Goal: Task Accomplishment & Management: Manage account settings

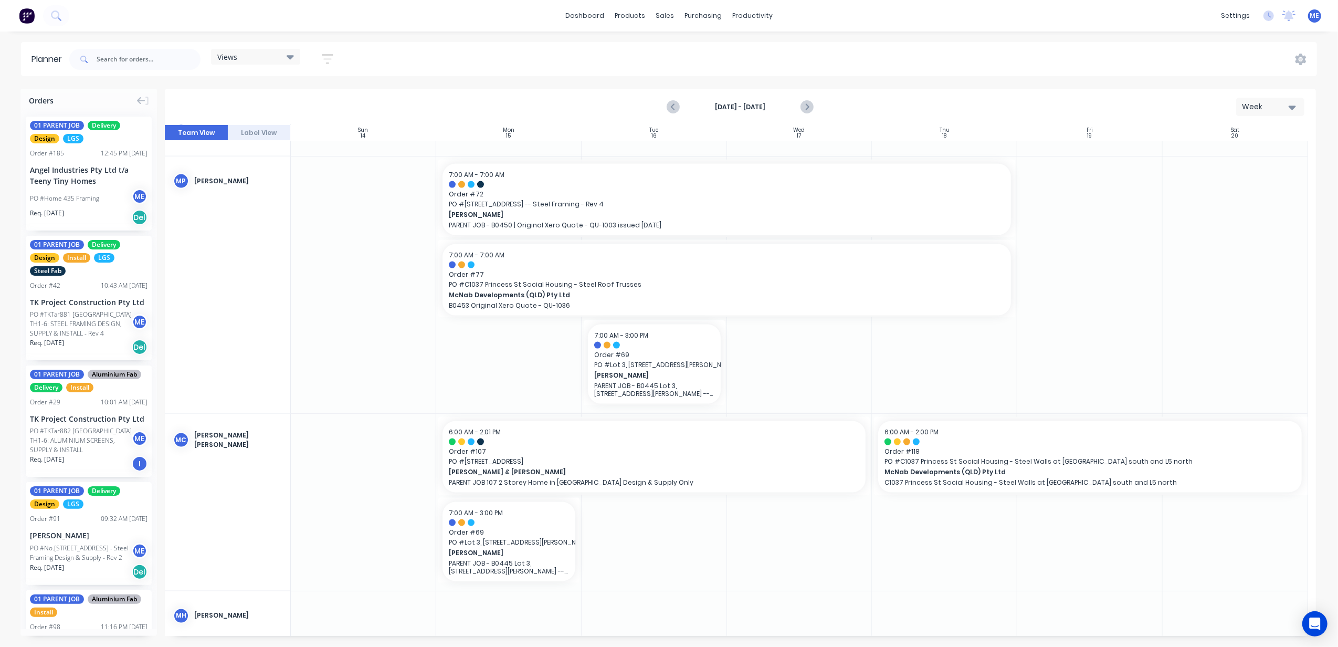
scroll to position [1469, 0]
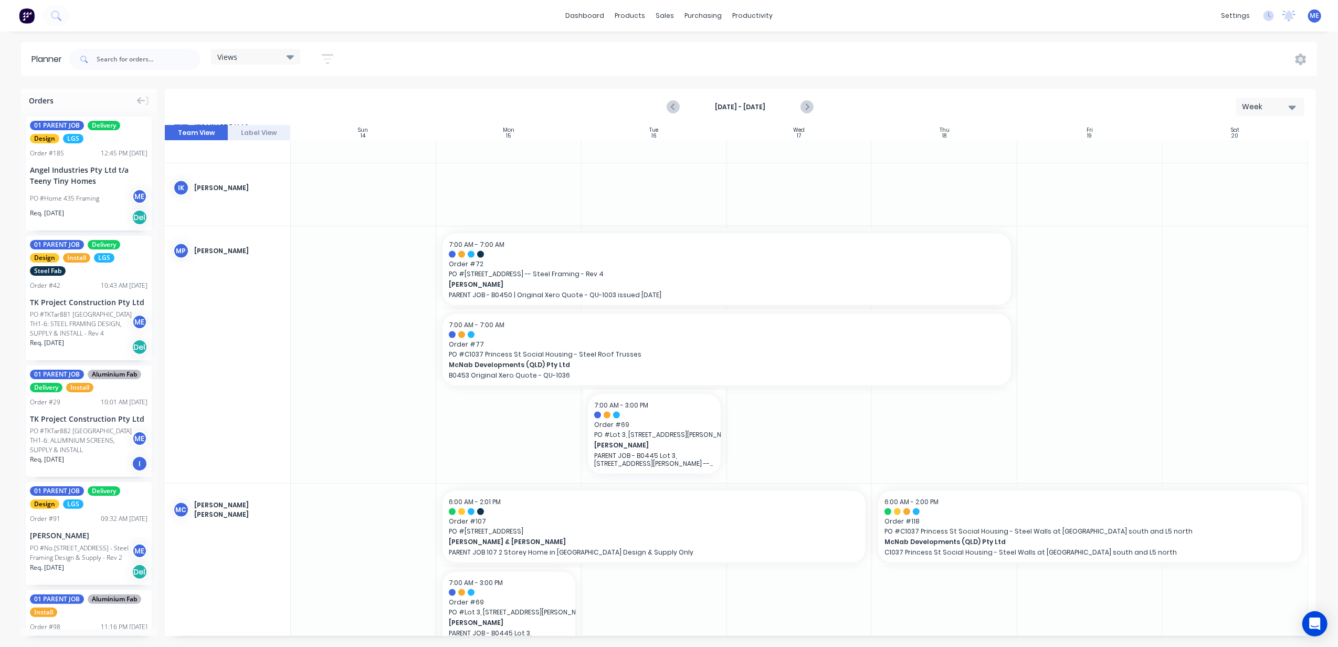
click at [1124, 385] on div at bounding box center [1089, 354] width 145 height 257
drag, startPoint x: 1122, startPoint y: 382, endPoint x: 1081, endPoint y: 370, distance: 42.7
click at [1081, 370] on div at bounding box center [1089, 354] width 145 height 257
click at [809, 110] on icon "Next page" at bounding box center [806, 107] width 13 height 13
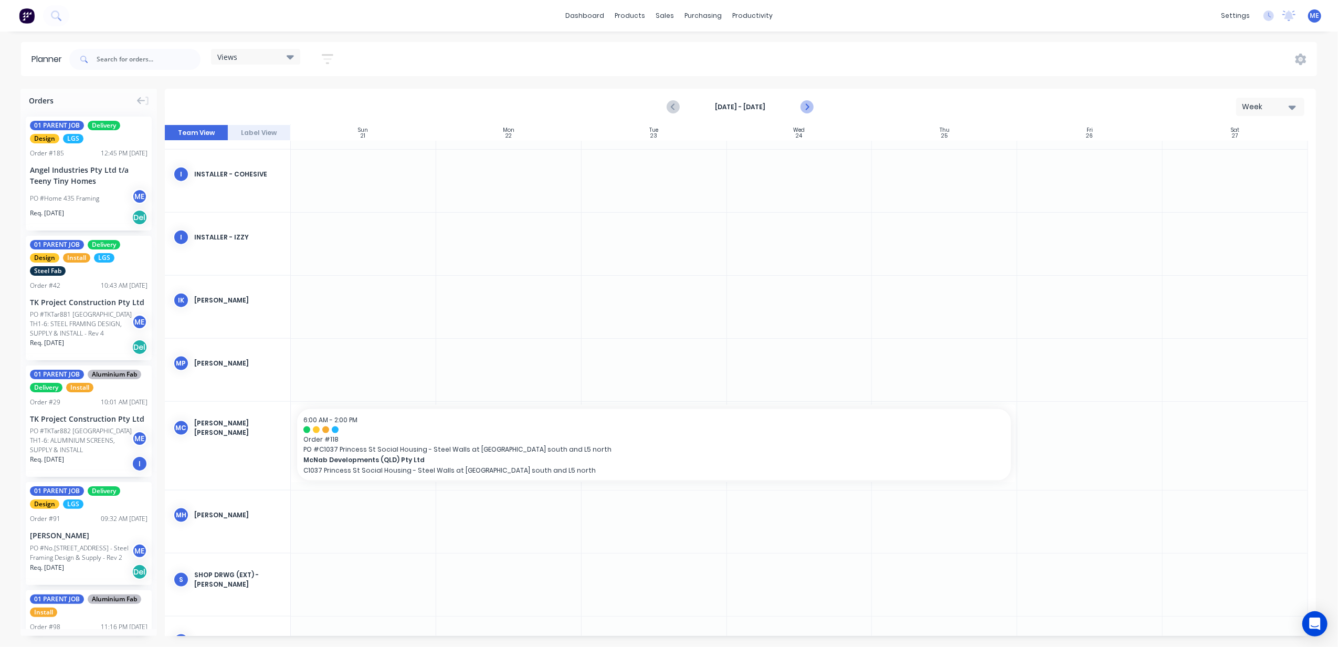
click at [809, 110] on icon "Next page" at bounding box center [806, 107] width 13 height 13
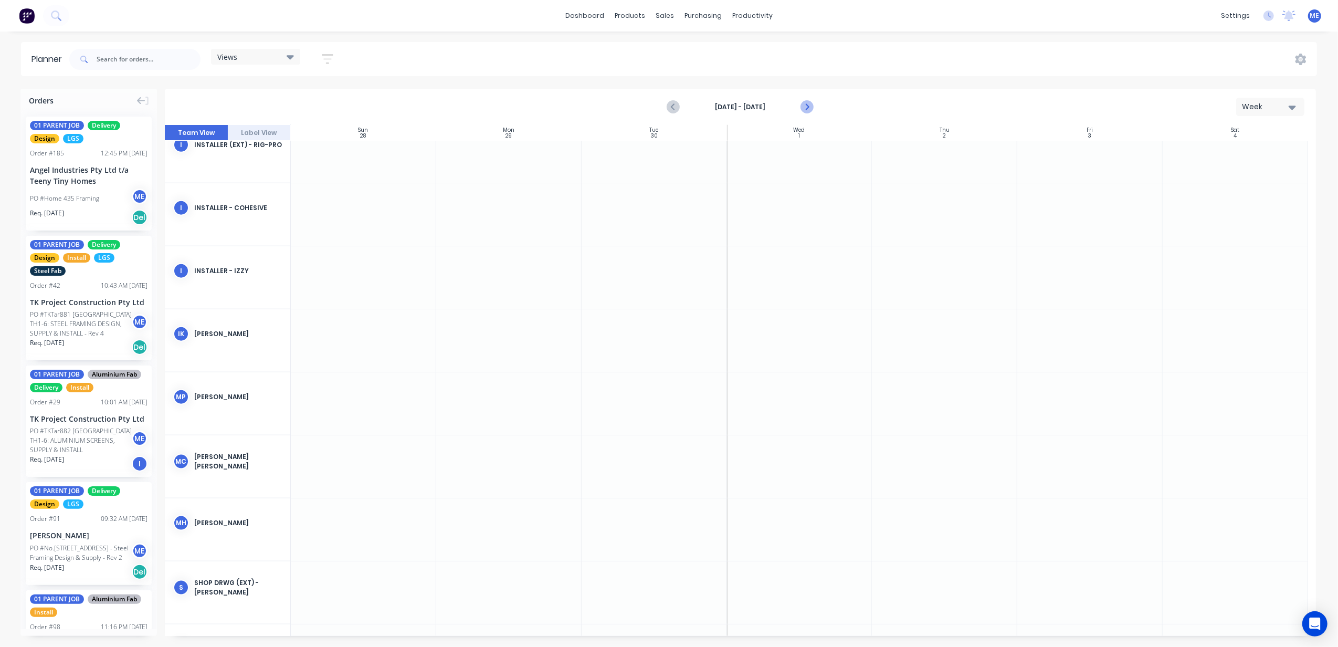
click at [809, 110] on icon "Next page" at bounding box center [806, 107] width 13 height 13
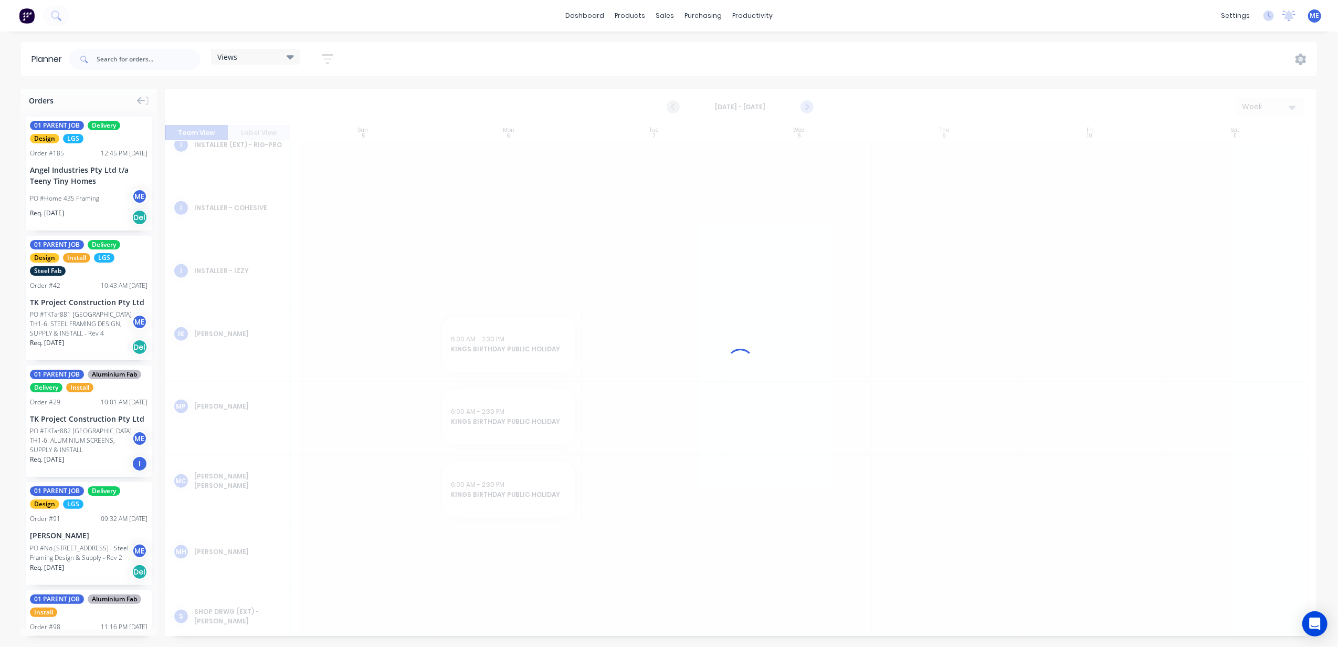
scroll to position [1225, 0]
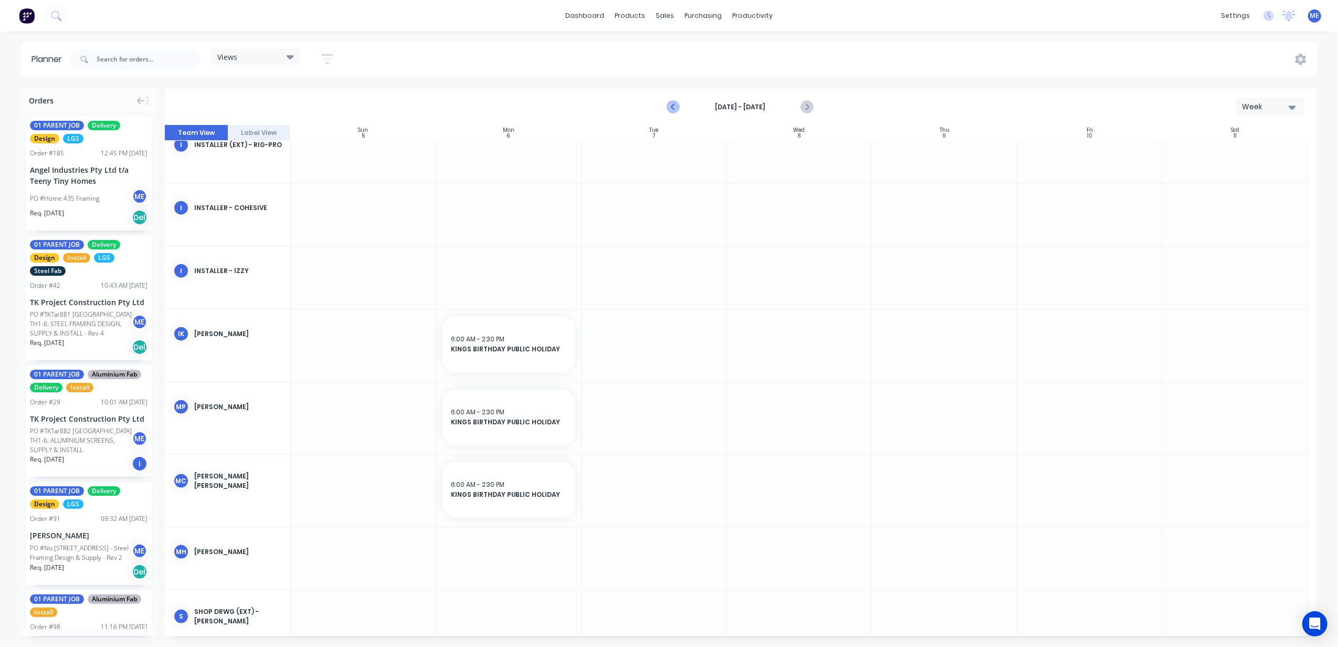
click at [676, 107] on icon "Previous page" at bounding box center [674, 107] width 13 height 13
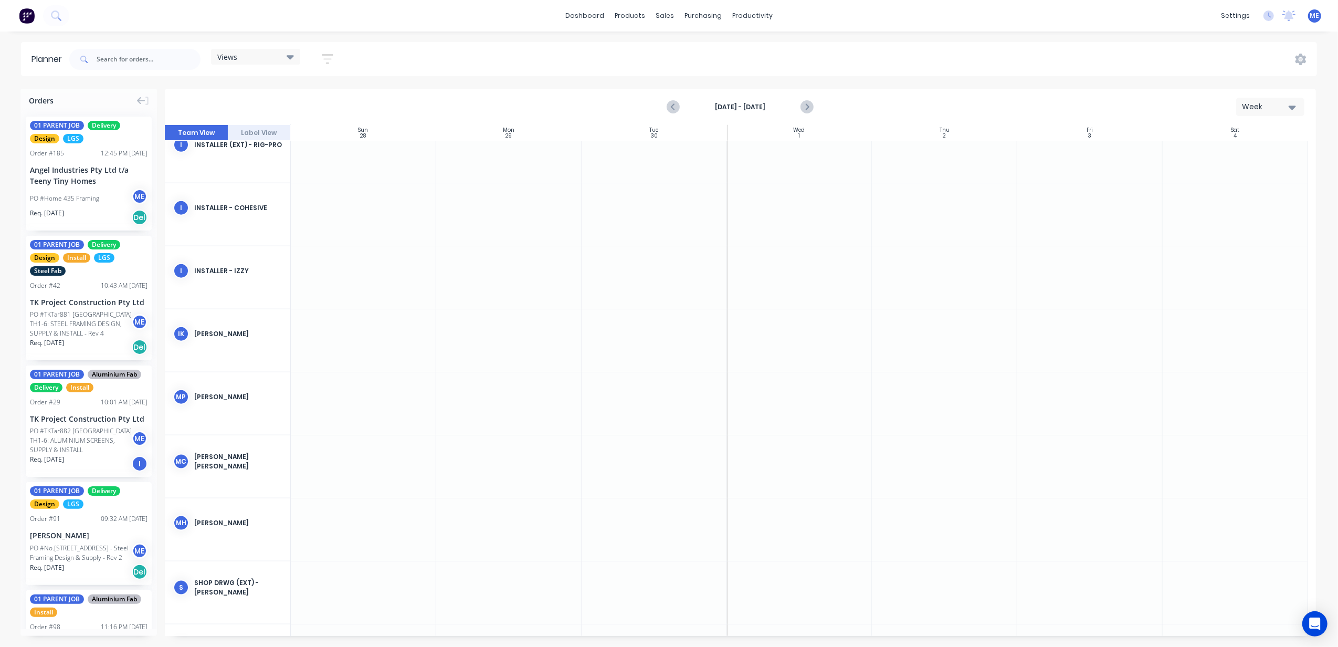
click at [794, 400] on div at bounding box center [799, 403] width 145 height 62
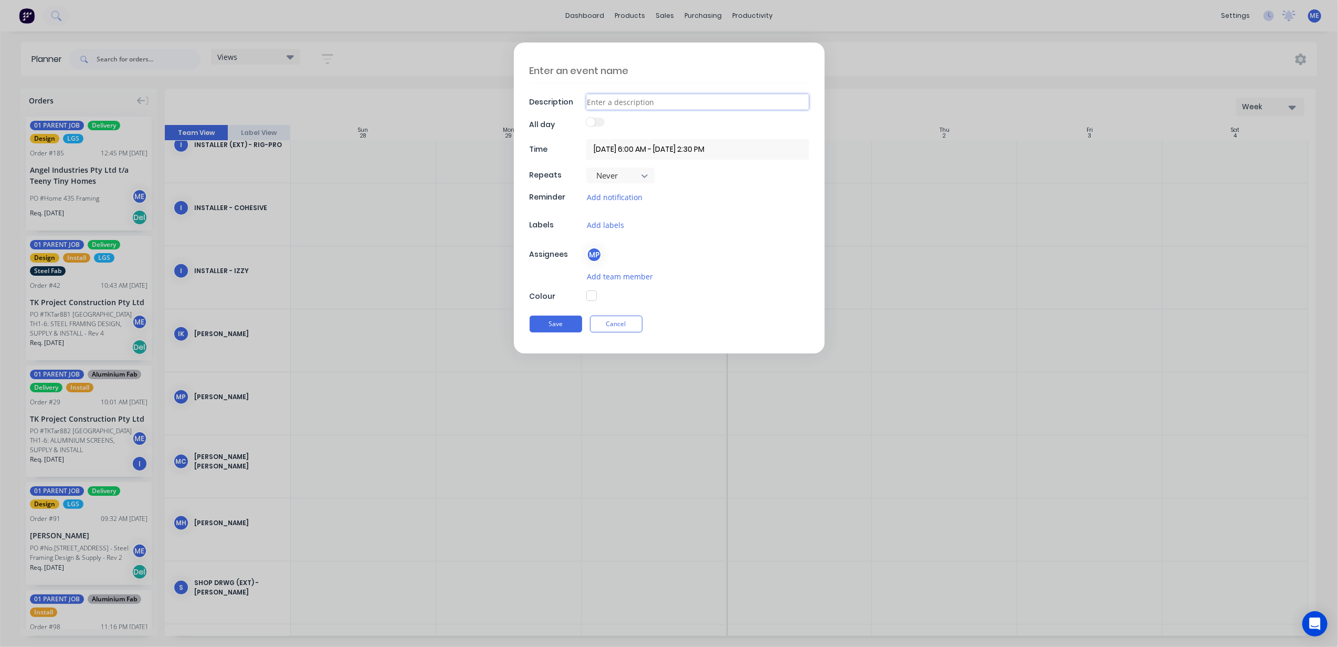
click at [626, 101] on input at bounding box center [697, 102] width 223 height 16
click at [614, 69] on textarea at bounding box center [669, 70] width 279 height 25
type textarea "x"
type textarea "MA"
type textarea "x"
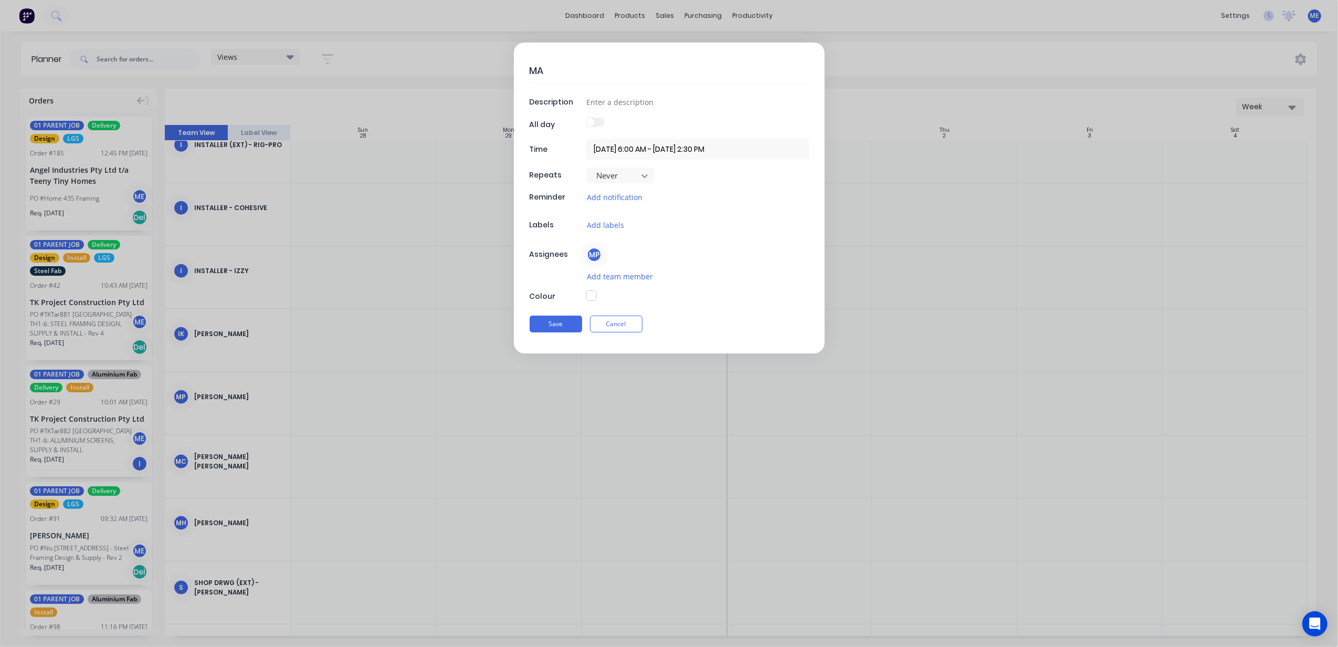
type textarea "MAR"
type textarea "x"
type textarea "MARL"
type textarea "x"
type textarea "MARLO"
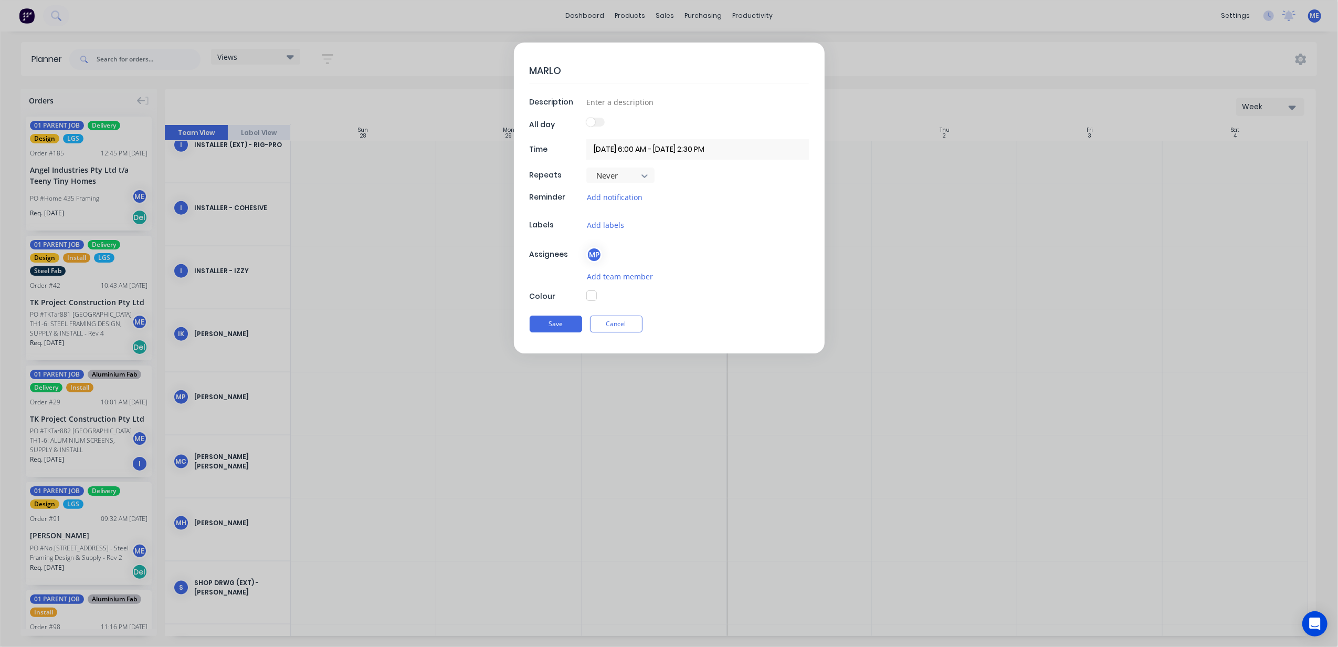
type textarea "x"
type textarea "[PERSON_NAME]"
type textarea "x"
type textarea "[PERSON_NAME]"
type textarea "x"
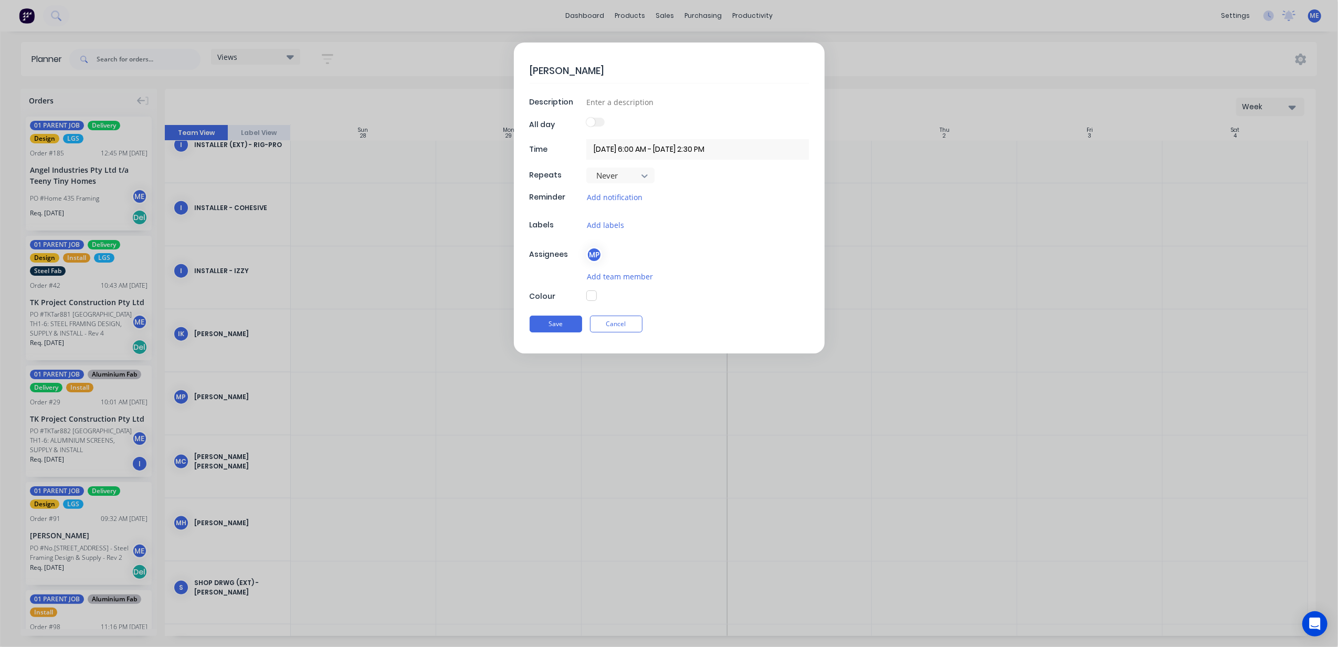
type textarea "[PERSON_NAME]"
type textarea "x"
type textarea "[PERSON_NAME]"
type textarea "x"
type textarea "[PERSON_NAME]"
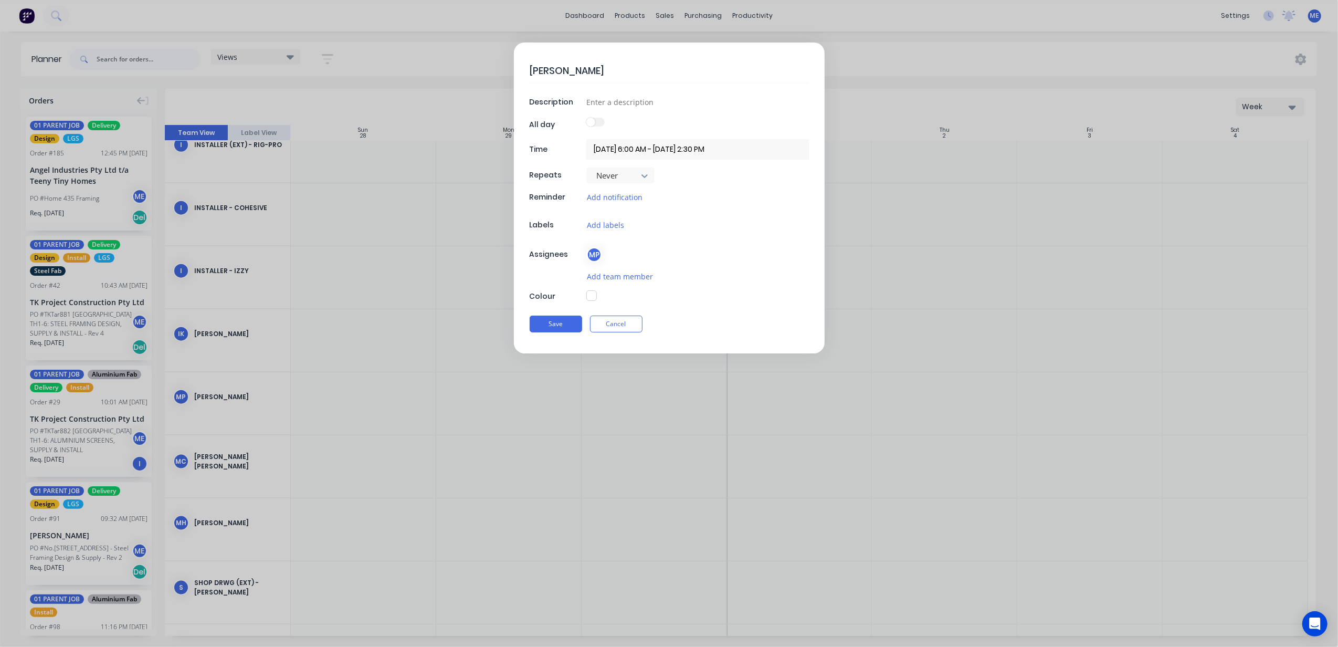
type textarea "x"
type textarea "[PERSON_NAME]"
type textarea "x"
type textarea "[PERSON_NAME]"
type textarea "x"
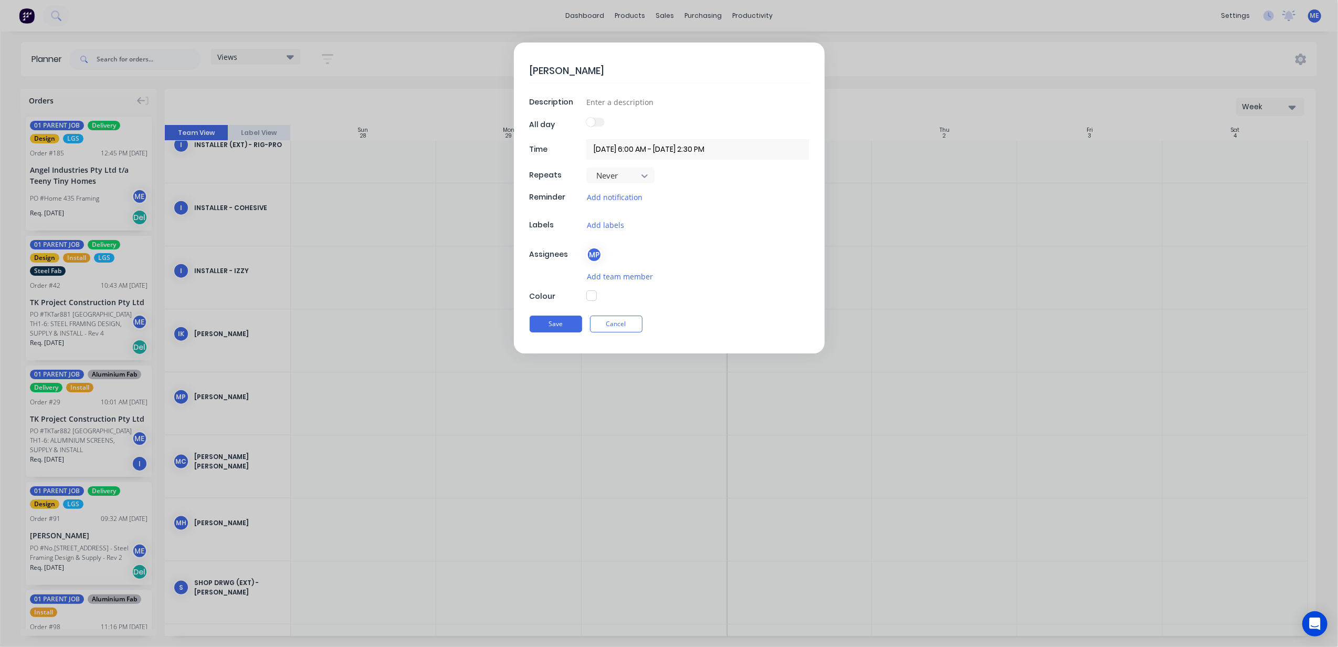
type textarea "[PERSON_NAME]"
type textarea "x"
type textarea "[PERSON_NAME]"
type textarea "x"
type textarea "[PERSON_NAME]"
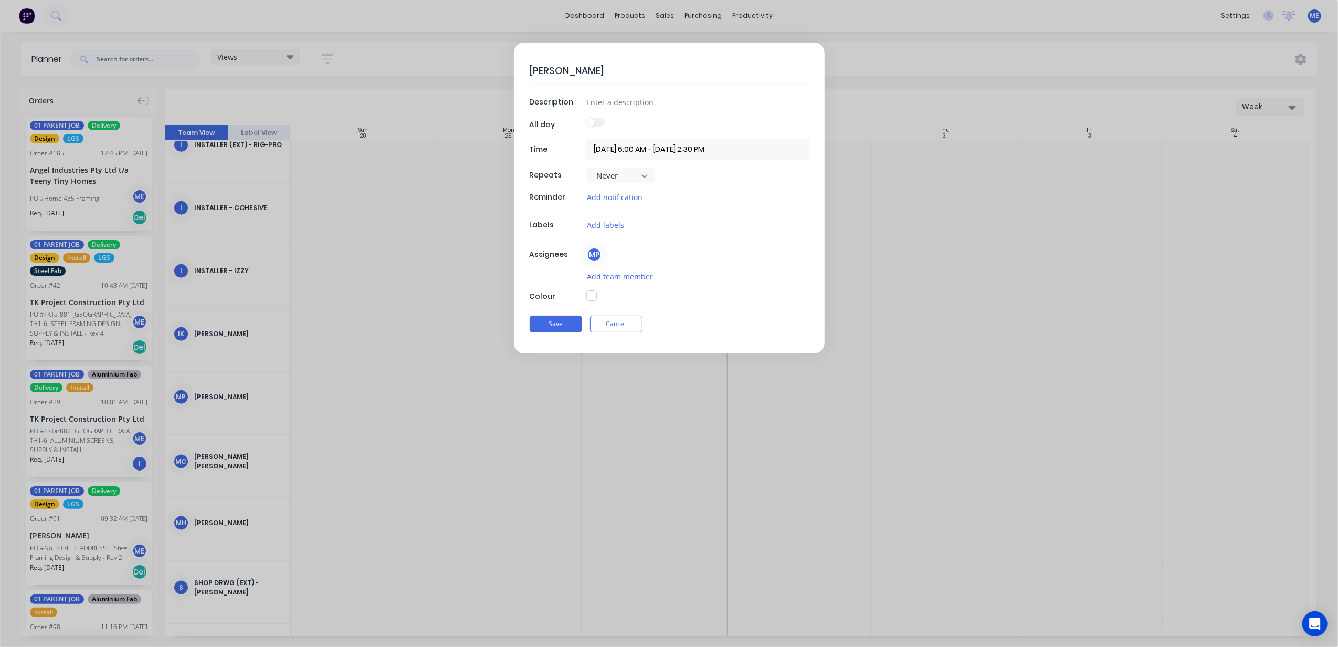
type textarea "x"
type textarea "[PERSON_NAME]"
type textarea "x"
type textarea "[PERSON_NAME]"
type textarea "x"
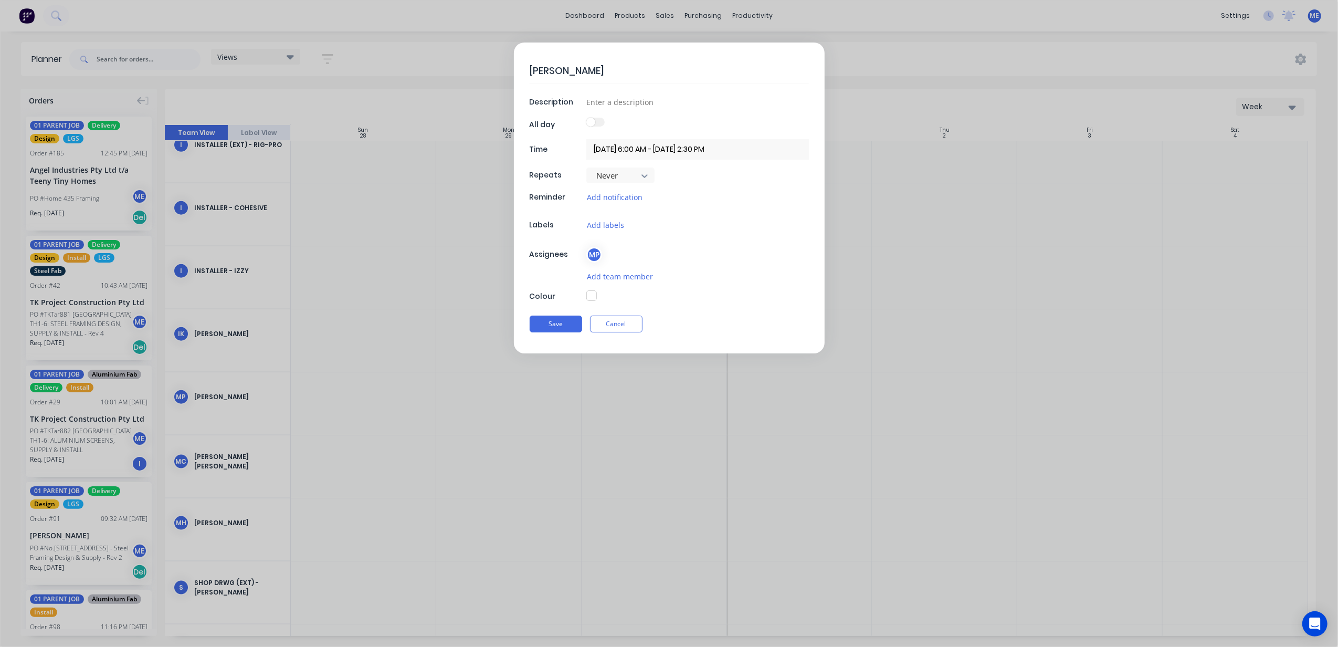
type textarea "[PERSON_NAME]"
type textarea "x"
type textarea "[PERSON_NAME]"
type textarea "x"
type textarea "[PERSON_NAME] Leave"
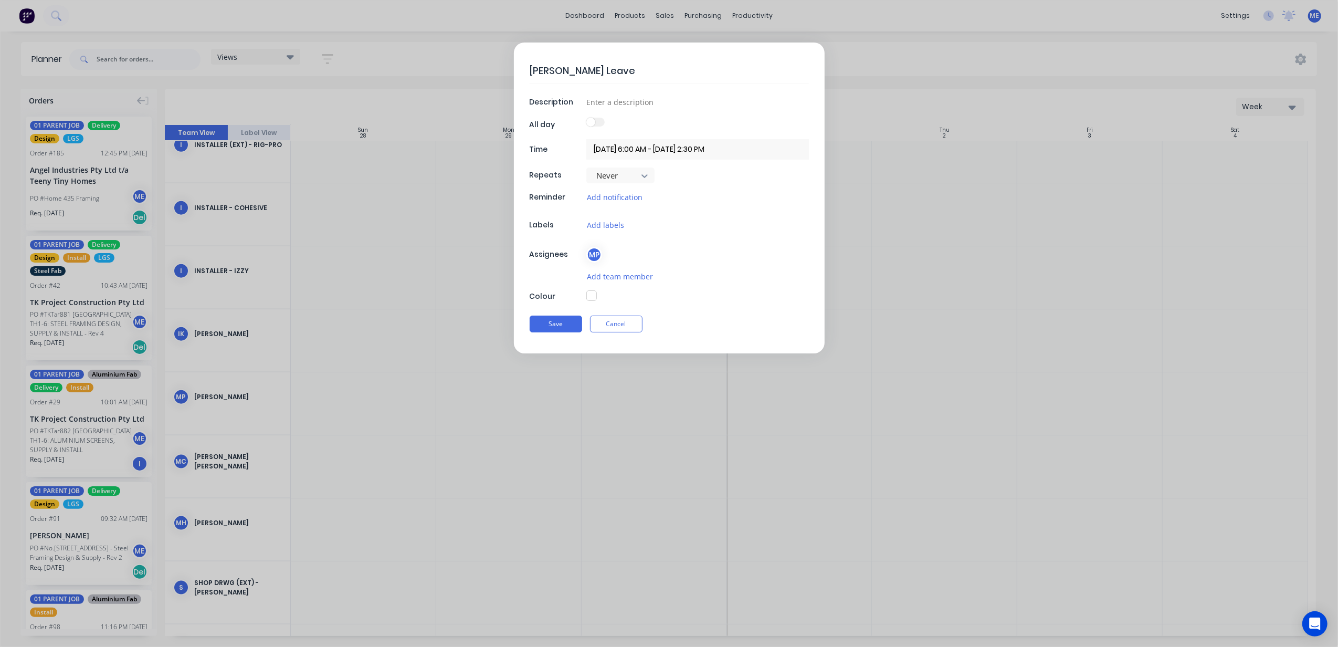
type textarea "x"
click at [674, 149] on input "[DATE] 6:00 AM - [DATE] 2:30 PM" at bounding box center [697, 149] width 223 height 20
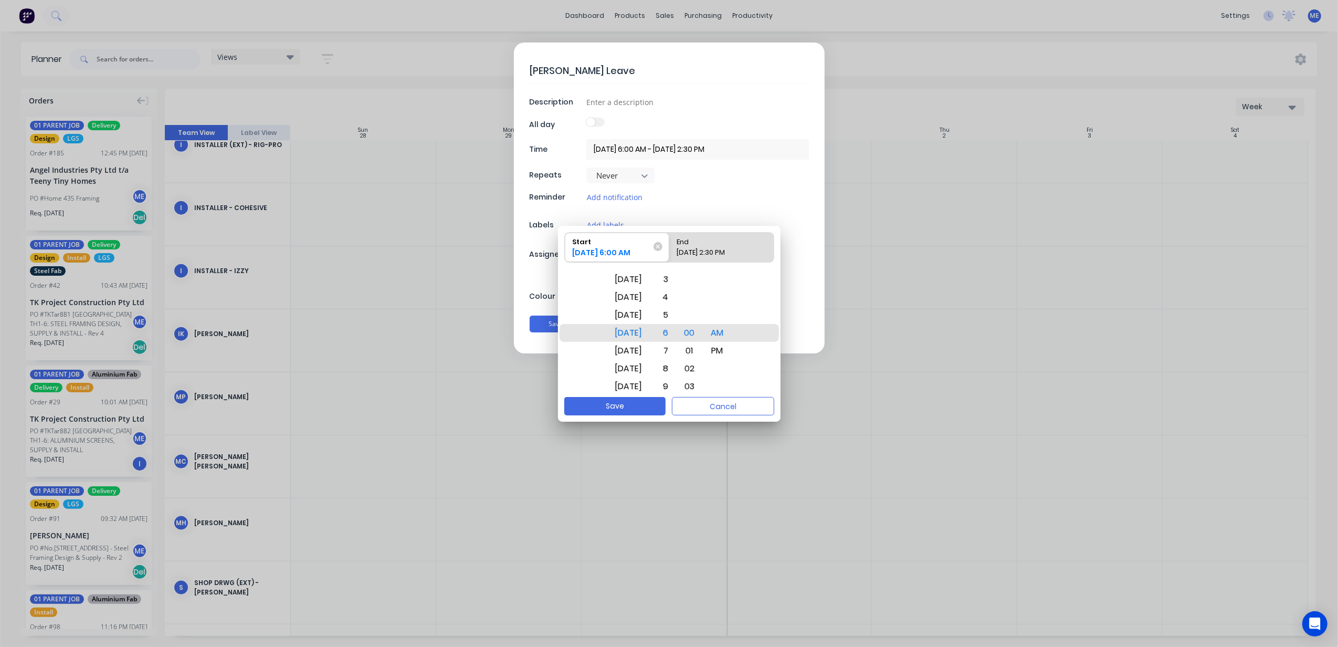
click at [705, 249] on div "[DATE] 2:30 PM" at bounding box center [715, 254] width 87 height 15
click at [670, 249] on input "End [DATE] 2:30 PM" at bounding box center [669, 246] width 1 height 29
radio input "true"
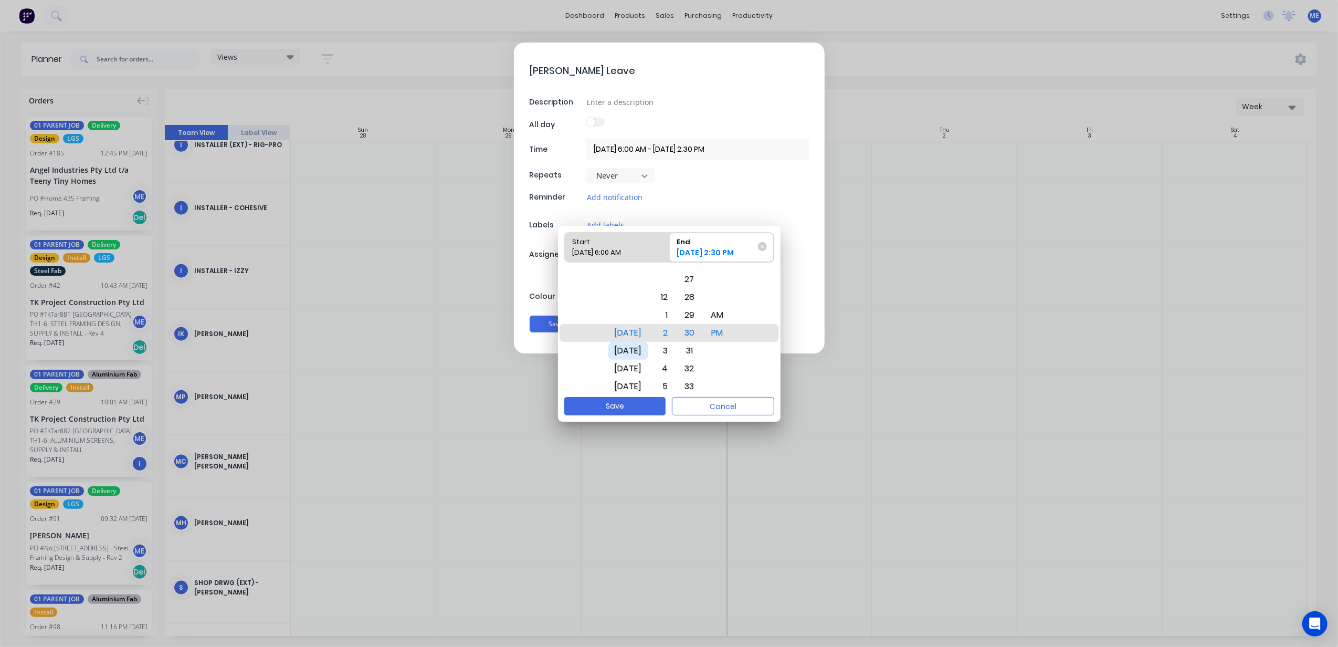
drag, startPoint x: 627, startPoint y: 352, endPoint x: 622, endPoint y: 291, distance: 61.1
click at [622, 342] on div "[DATE]" at bounding box center [628, 351] width 40 height 18
drag, startPoint x: 628, startPoint y: 330, endPoint x: 628, endPoint y: 263, distance: 66.7
click at [627, 254] on div "Start [DATE] 6:00 AM End [DATE] 2:30 PM [DATE] [DATE] [DATE] [DATE] [DATE] [DAT…" at bounding box center [669, 311] width 223 height 171
drag, startPoint x: 620, startPoint y: 361, endPoint x: 624, endPoint y: 256, distance: 105.0
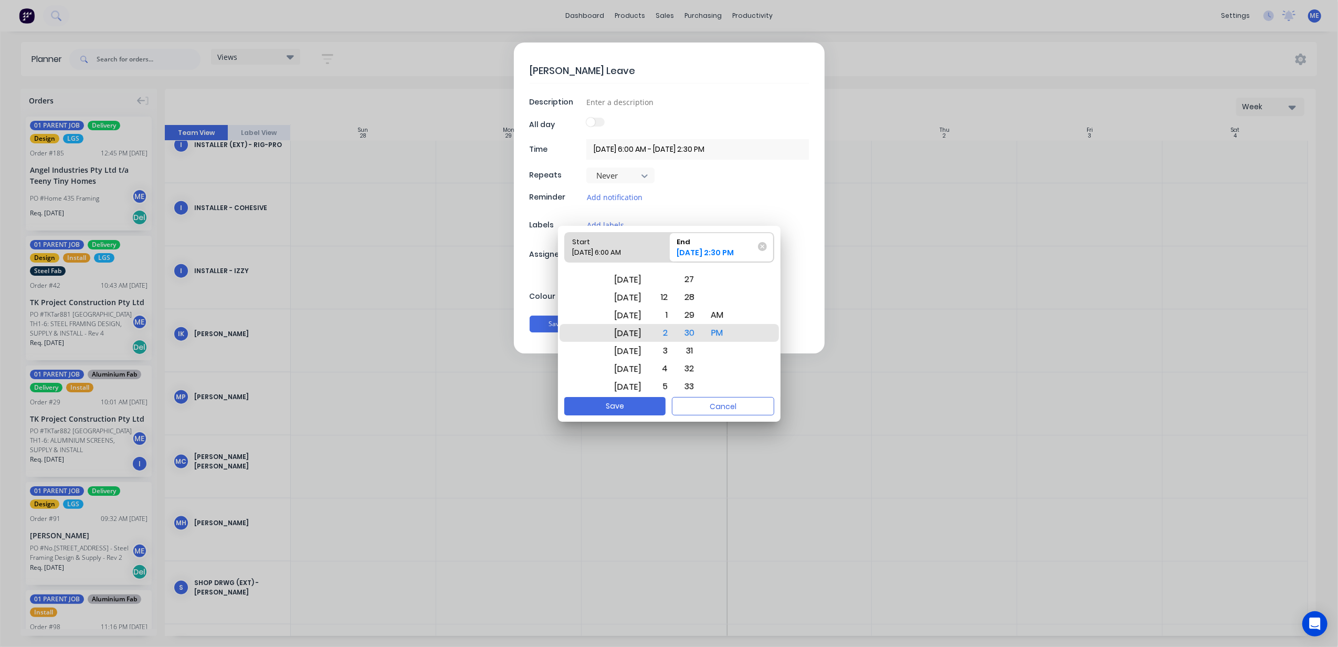
click at [624, 256] on div "Start [DATE] 6:00 AM End [DATE] 2:30 PM [DATE] [DATE] [DATE] [DATE] [DATE] [DAT…" at bounding box center [669, 311] width 223 height 171
click at [634, 406] on button "Save" at bounding box center [614, 406] width 101 height 18
type textarea "x"
type input "[DATE] 6:00 AM - [DATE] 2:30 PM"
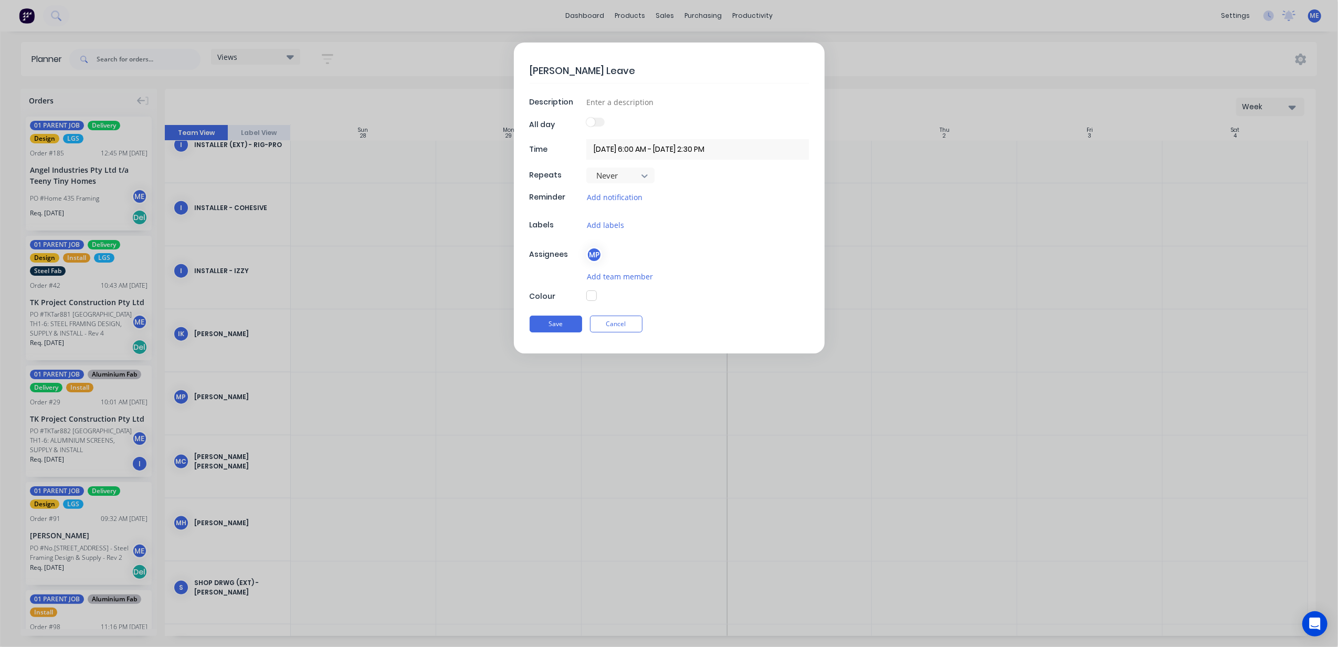
click at [593, 296] on button "button" at bounding box center [591, 295] width 10 height 10
type textarea "x"
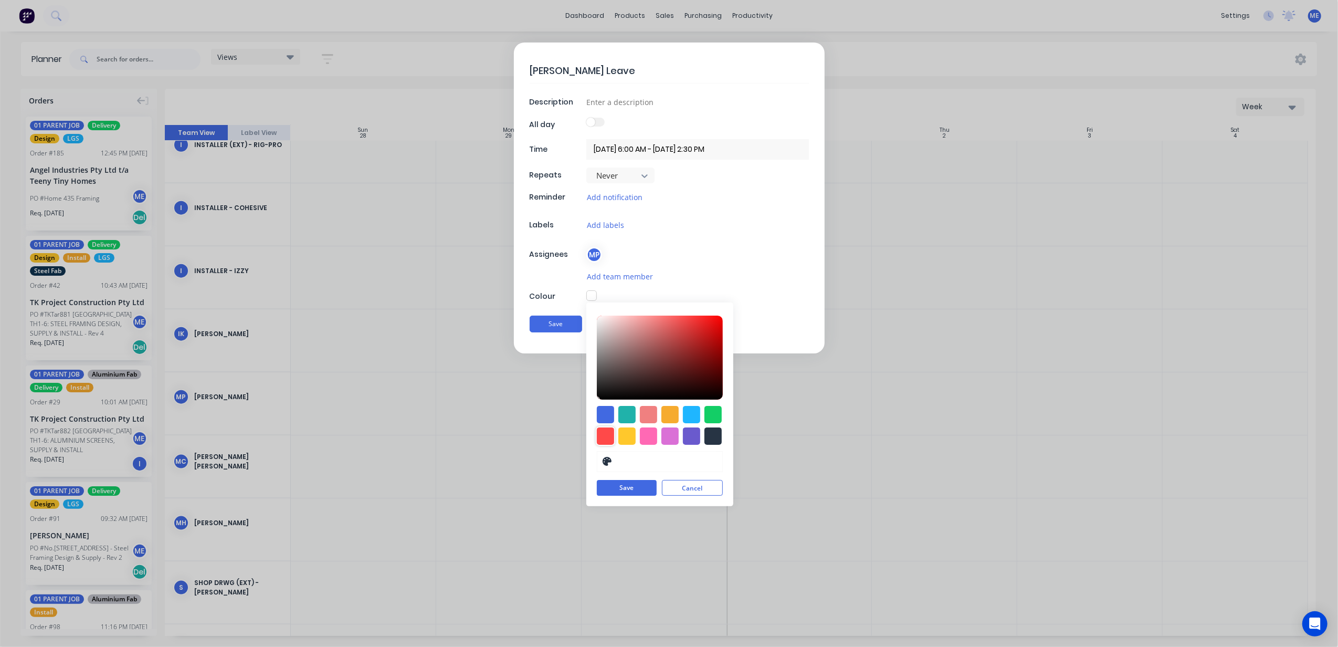
click at [601, 437] on div at bounding box center [605, 435] width 17 height 17
type input "#FF4949"
click at [626, 493] on button "Save" at bounding box center [627, 488] width 60 height 16
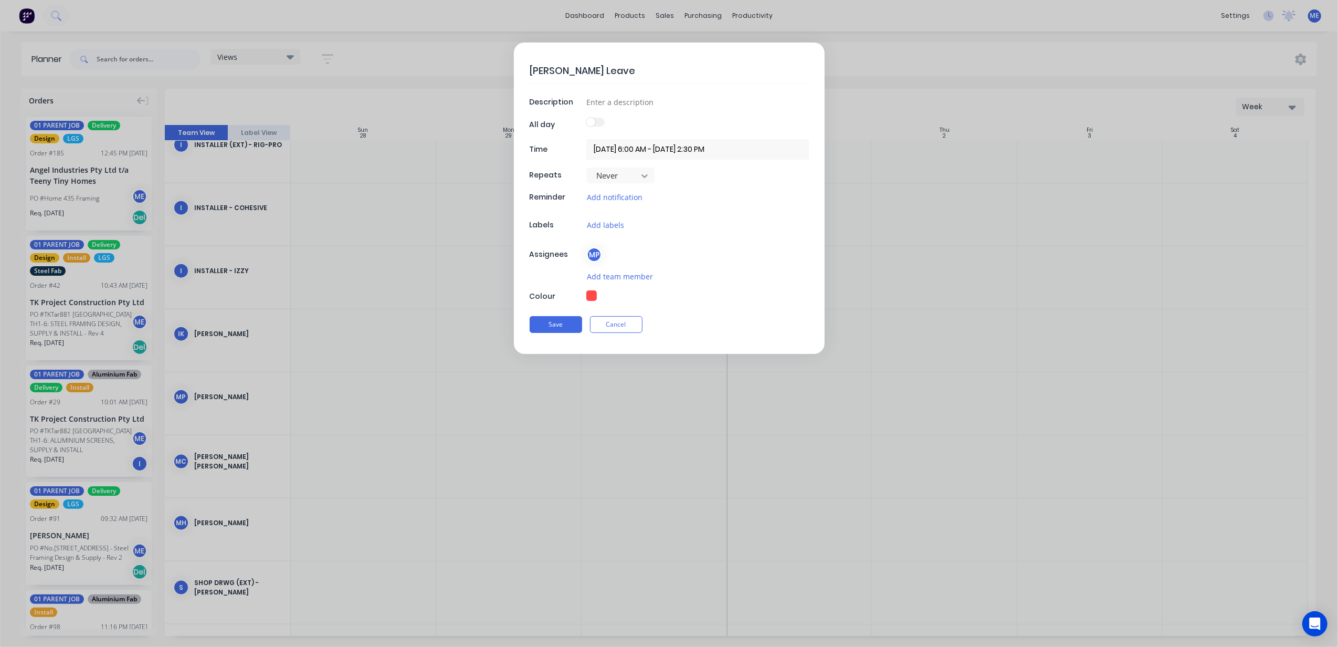
click at [546, 328] on button "Save" at bounding box center [556, 324] width 52 height 17
type textarea "x"
type input "[DATE] 6:00 AM - [DATE] 2:30 PM"
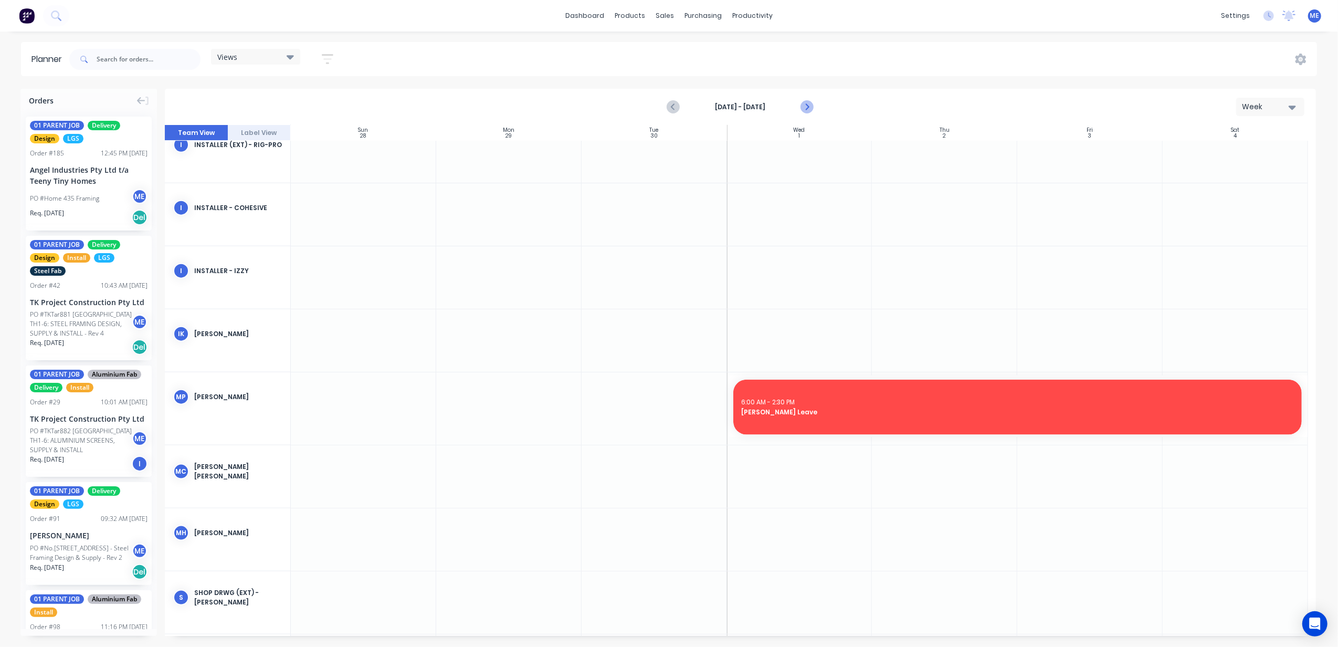
click at [807, 106] on icon "Next page" at bounding box center [806, 107] width 5 height 8
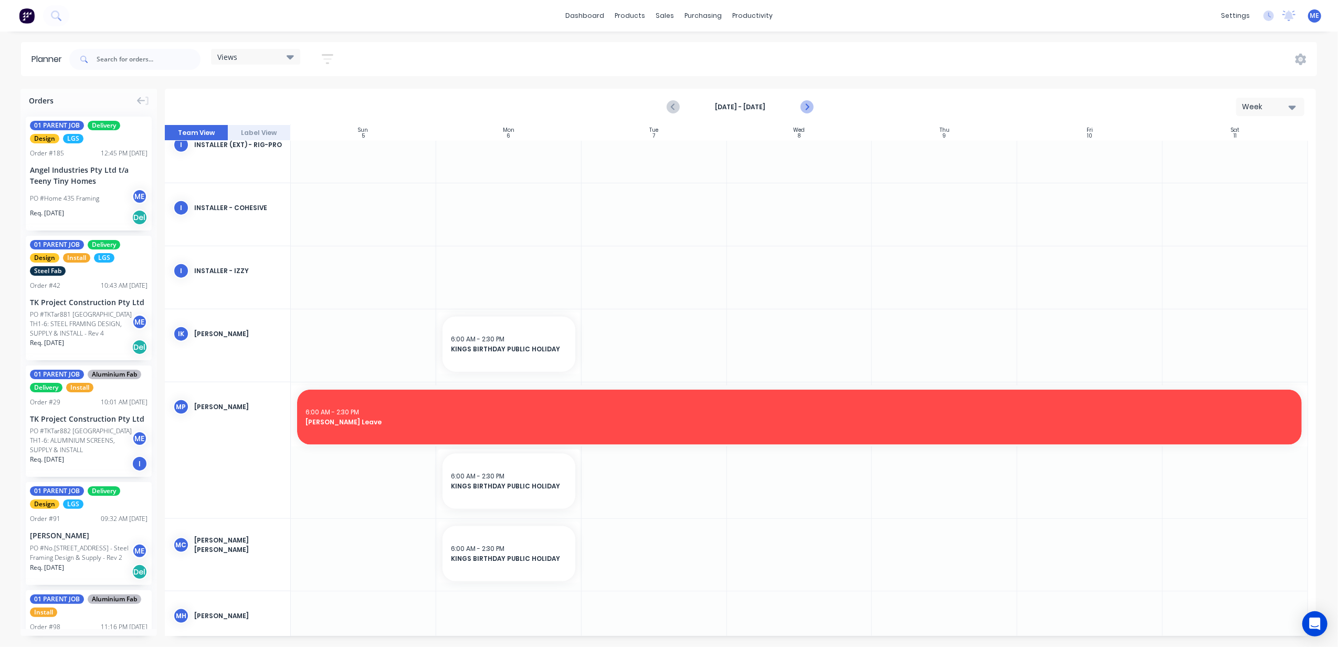
click at [802, 107] on icon "Next page" at bounding box center [806, 107] width 13 height 13
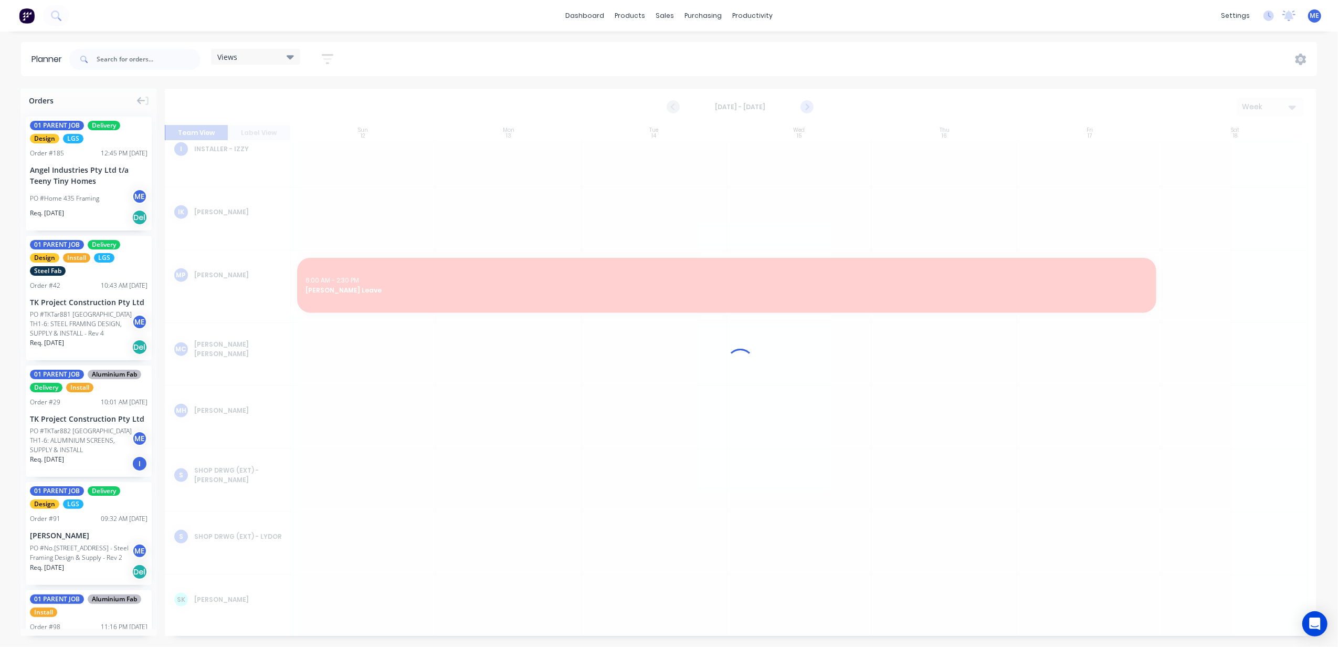
scroll to position [1137, 0]
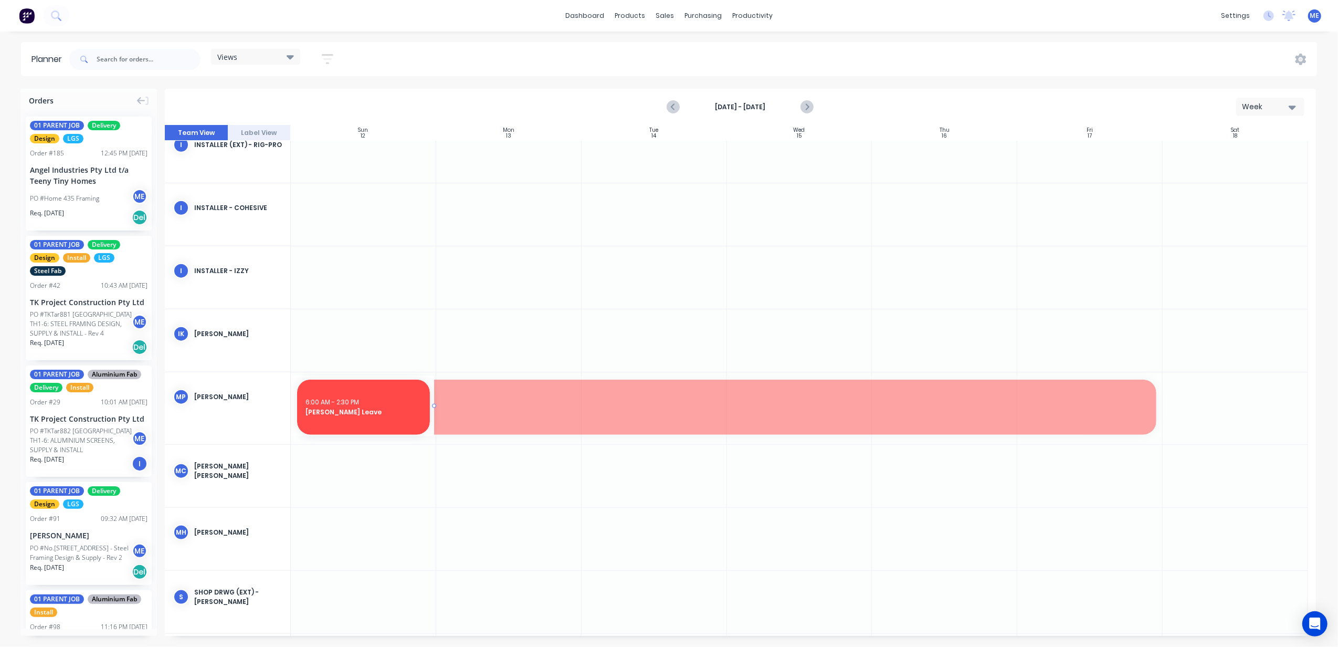
drag, startPoint x: 1157, startPoint y: 407, endPoint x: 410, endPoint y: 410, distance: 746.3
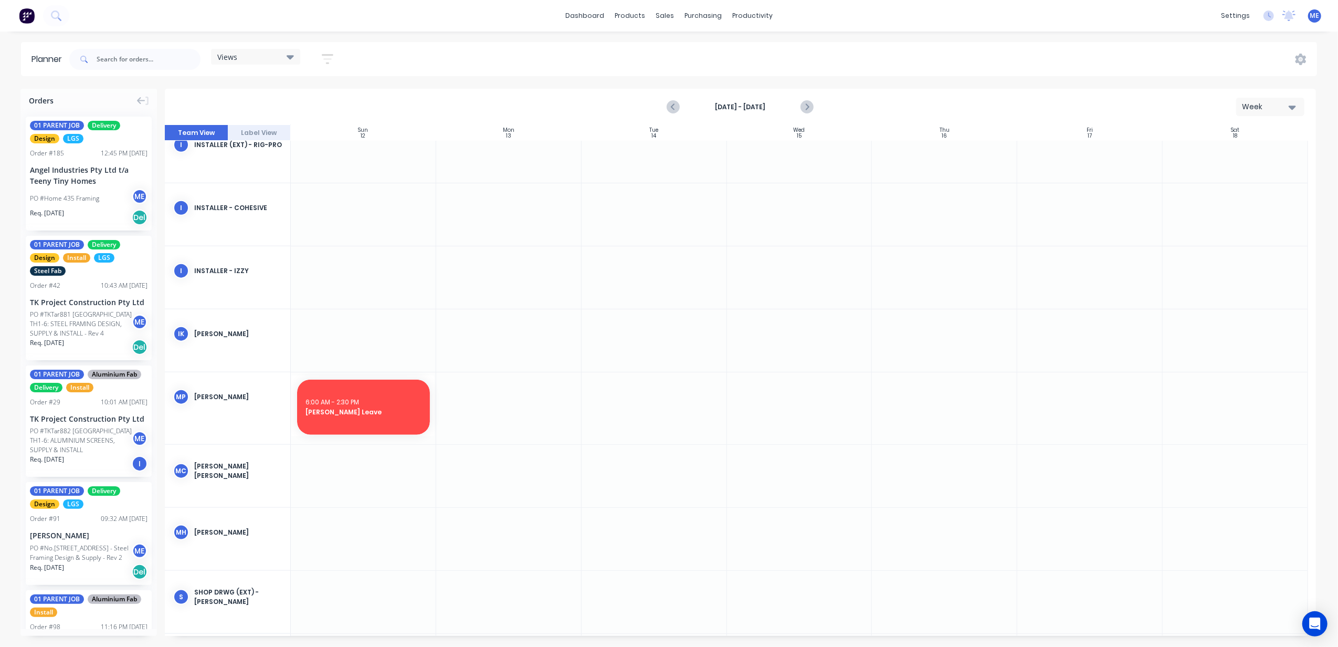
click at [639, 402] on div at bounding box center [653, 408] width 145 height 72
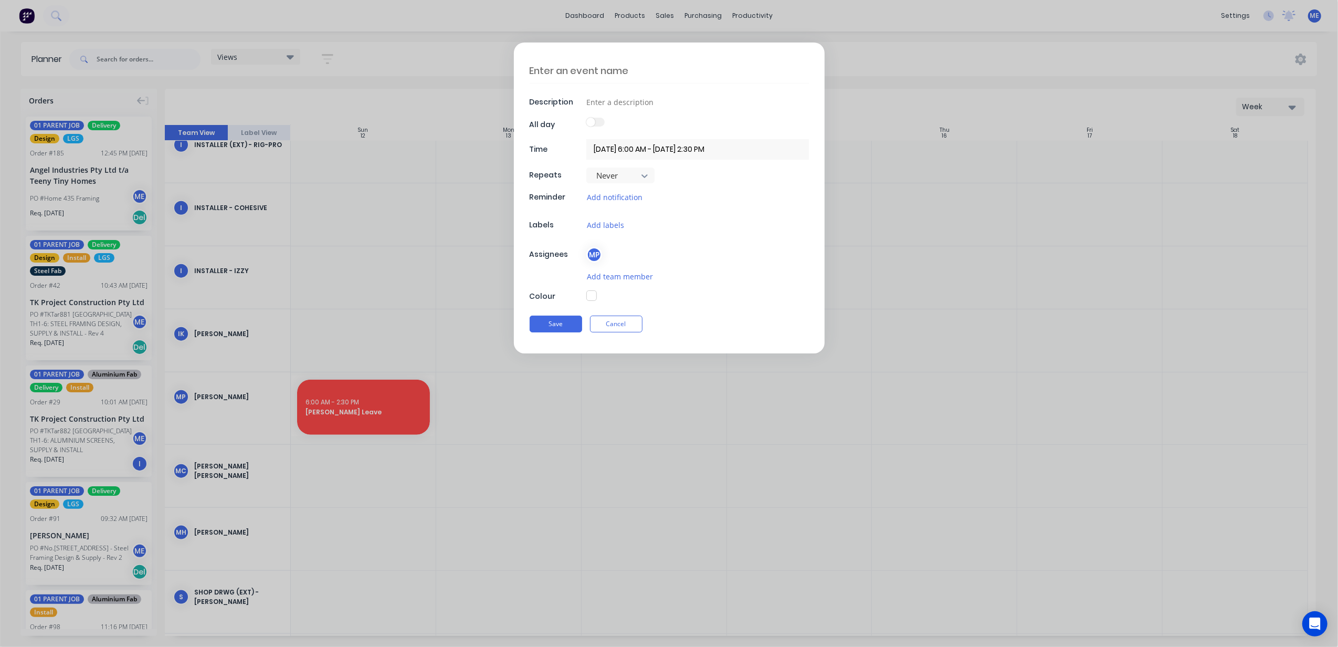
click at [580, 64] on textarea at bounding box center [669, 70] width 279 height 25
type textarea "x"
type textarea "M"
type textarea "x"
type textarea "MA"
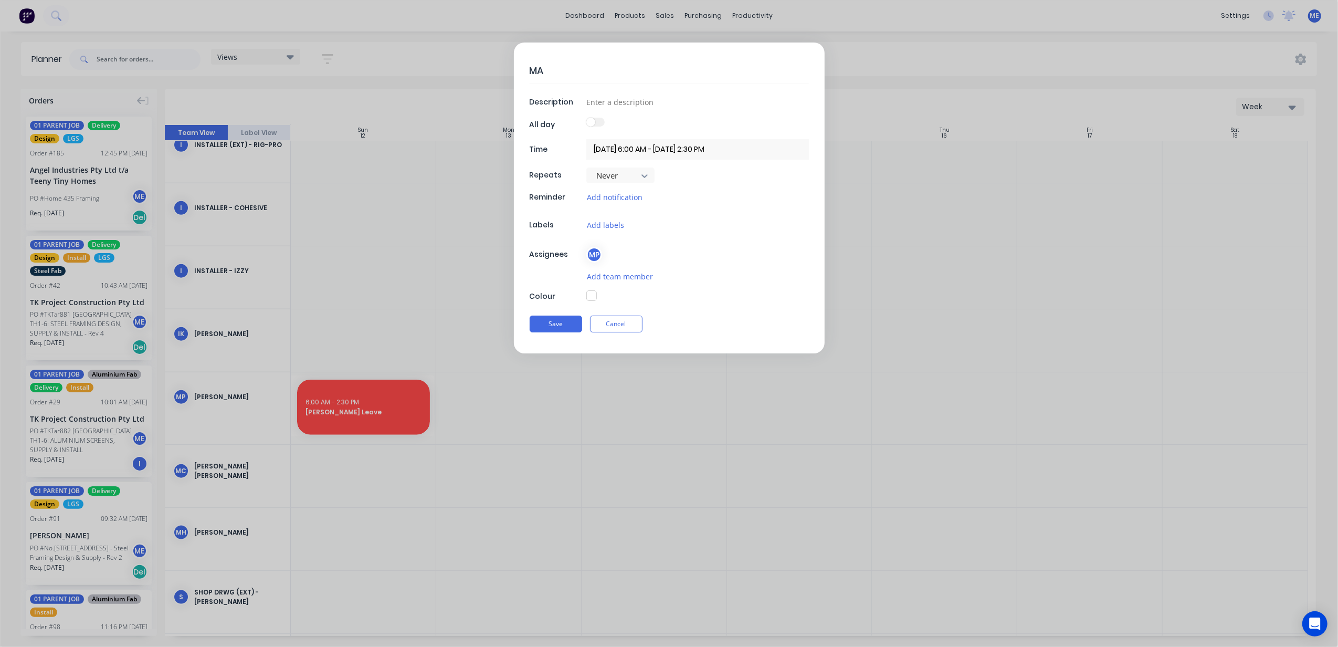
type textarea "x"
type textarea "MAR"
type textarea "x"
type textarea "MARL"
type textarea "x"
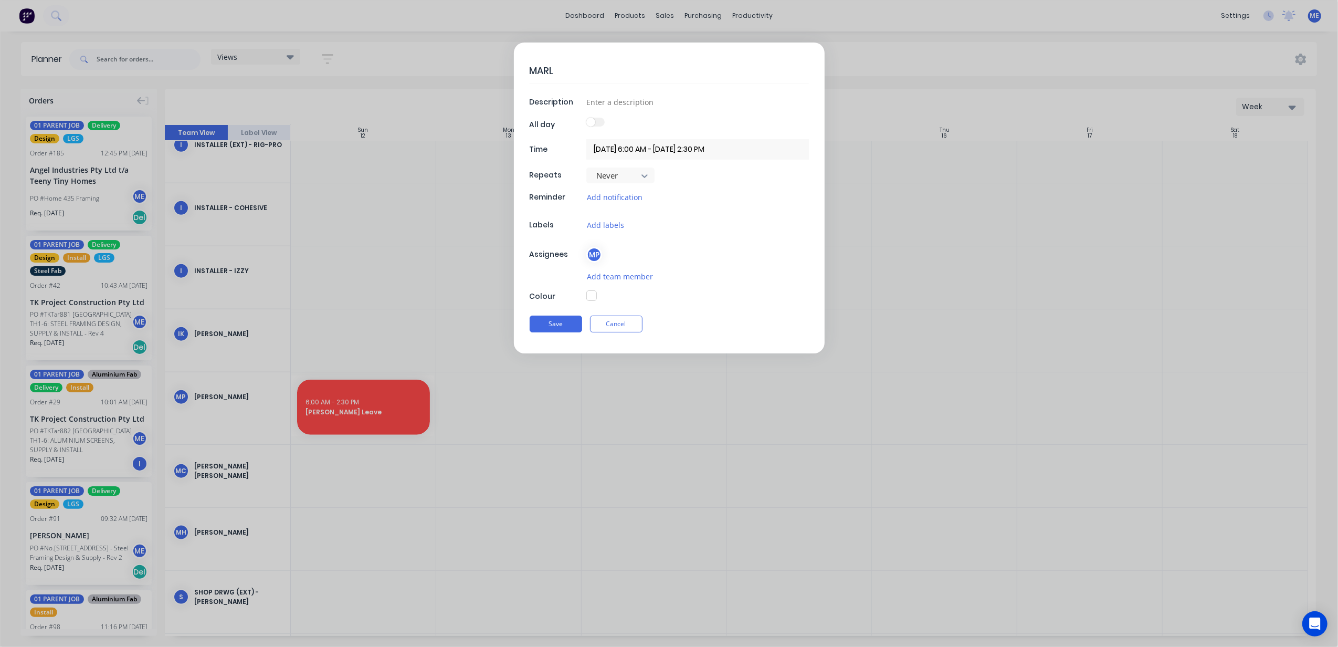
type textarea "MARLO"
type textarea "x"
type textarea "[PERSON_NAME]"
type textarea "x"
type textarea "[PERSON_NAME]"
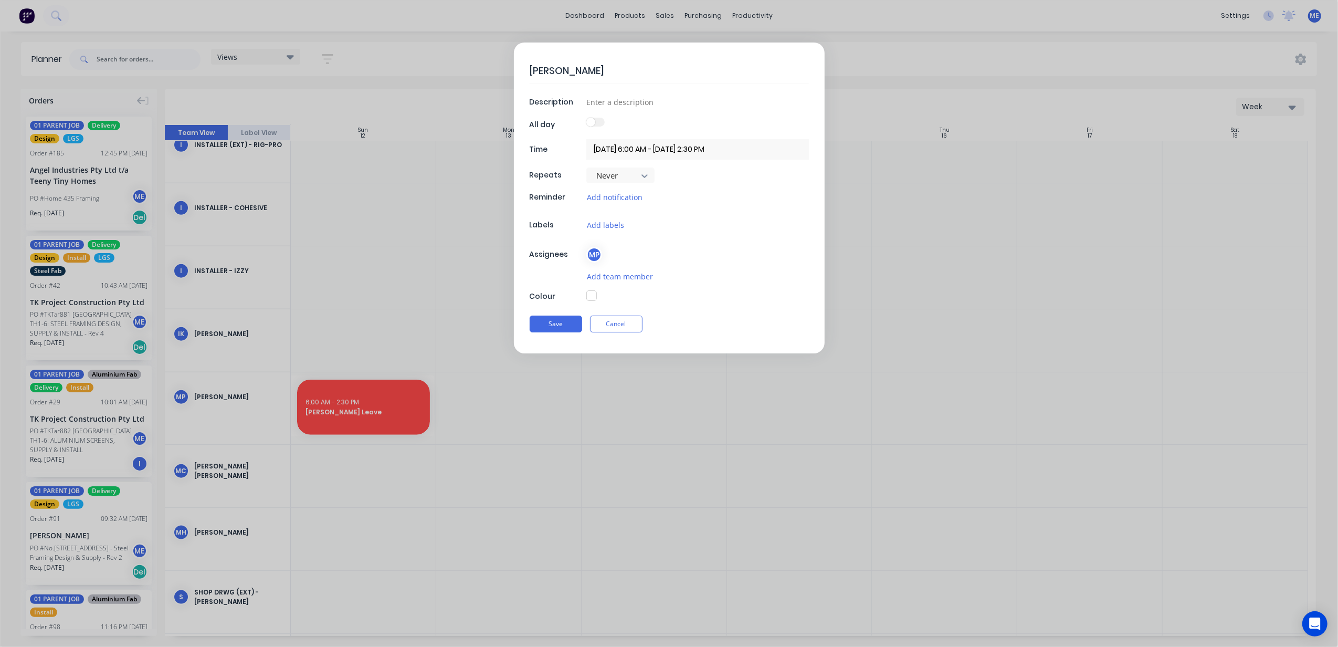
type textarea "x"
type textarea "[PERSON_NAME]"
type textarea "x"
type textarea "[PERSON_NAME]"
type textarea "x"
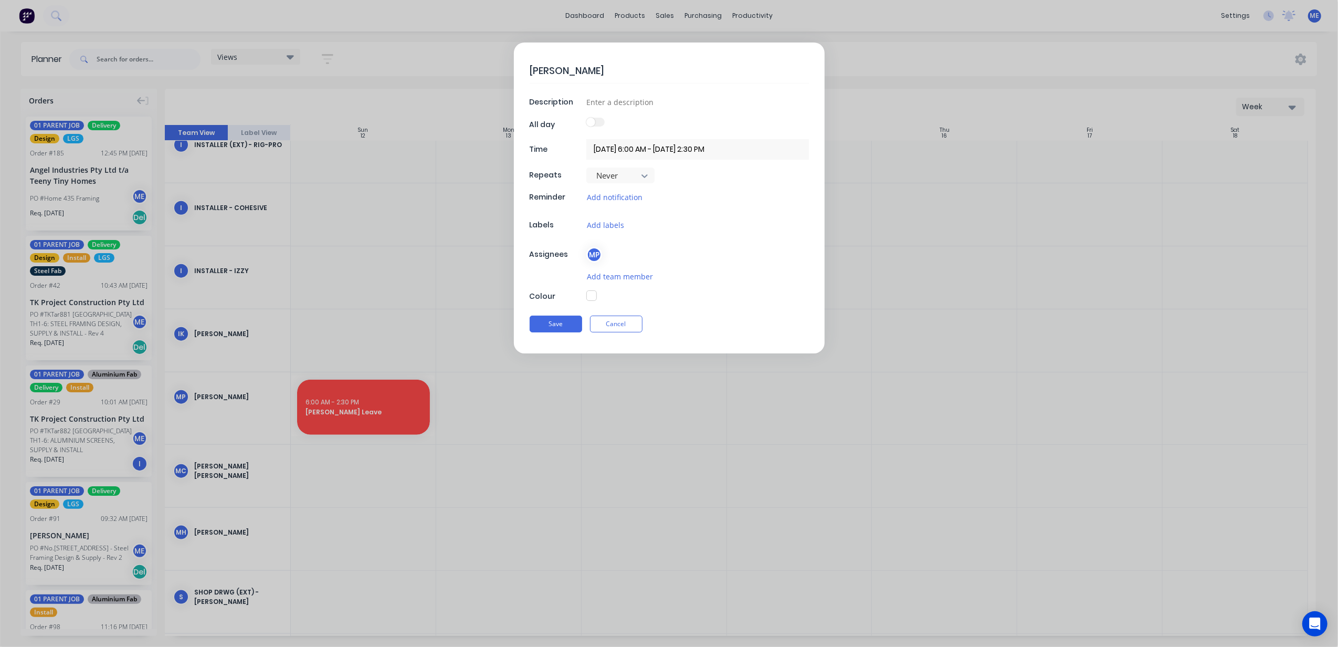
type textarea "[PERSON_NAME]"
type textarea "x"
type textarea "[PERSON_NAME]"
type textarea "x"
type textarea "[PERSON_NAME] Leave"
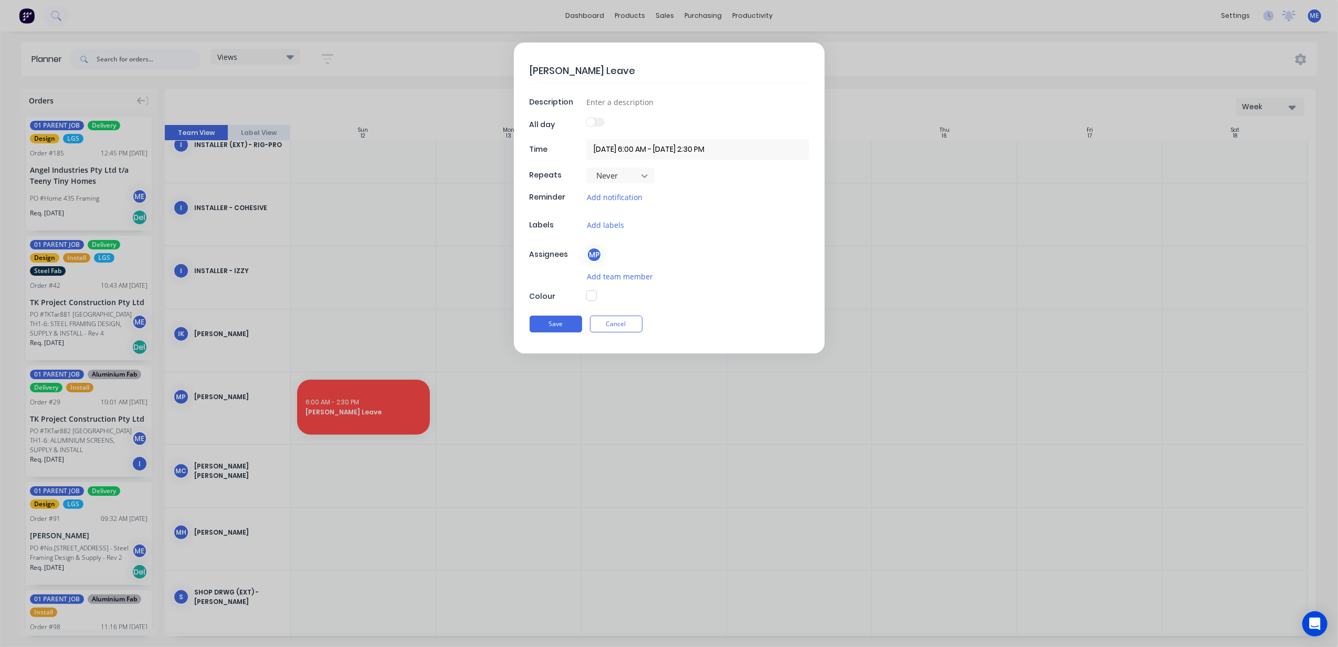
type textarea "x"
click at [618, 147] on input "[DATE] 6:00 AM - [DATE] 2:30 PM" at bounding box center [697, 149] width 223 height 20
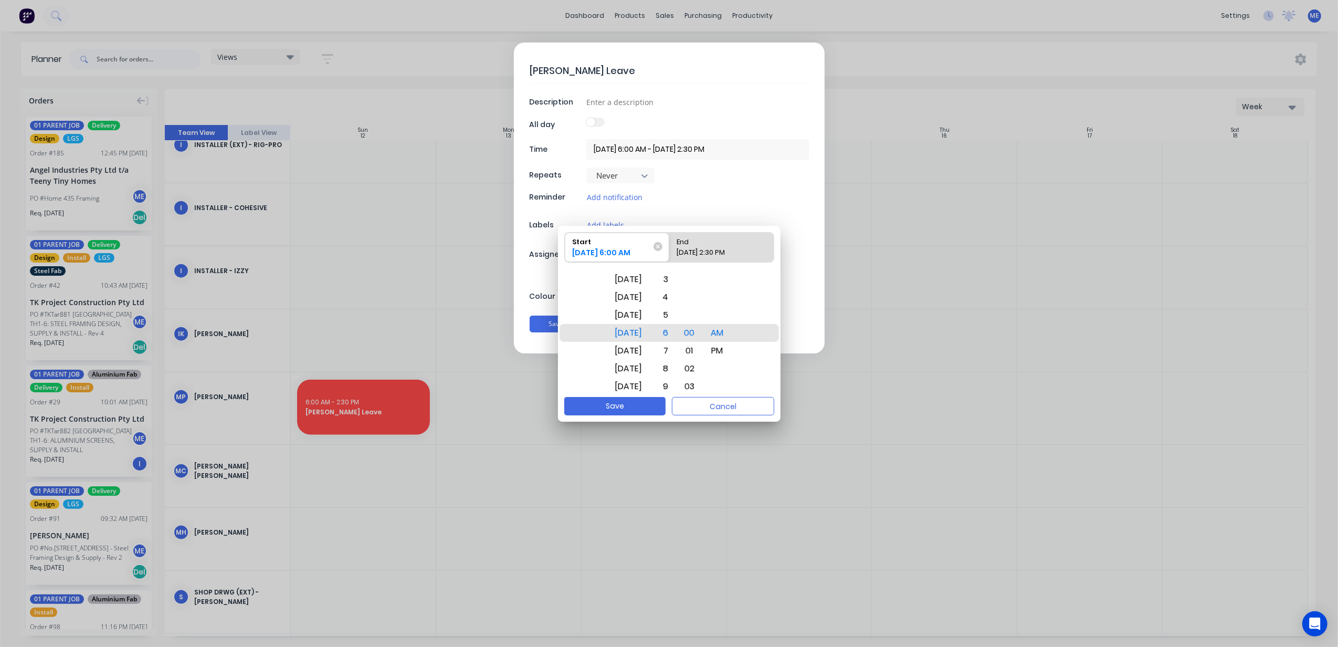
click at [714, 141] on input "[DATE] 6:00 AM - [DATE] 2:30 PM" at bounding box center [697, 149] width 223 height 20
click at [694, 144] on input "[DATE] 6:00 AM - [DATE] 2:30 PM" at bounding box center [697, 149] width 223 height 20
click at [716, 255] on div "[DATE] 2:30 PM" at bounding box center [715, 254] width 87 height 15
click at [670, 255] on input "End [DATE] 2:30 PM" at bounding box center [669, 246] width 1 height 29
radio input "true"
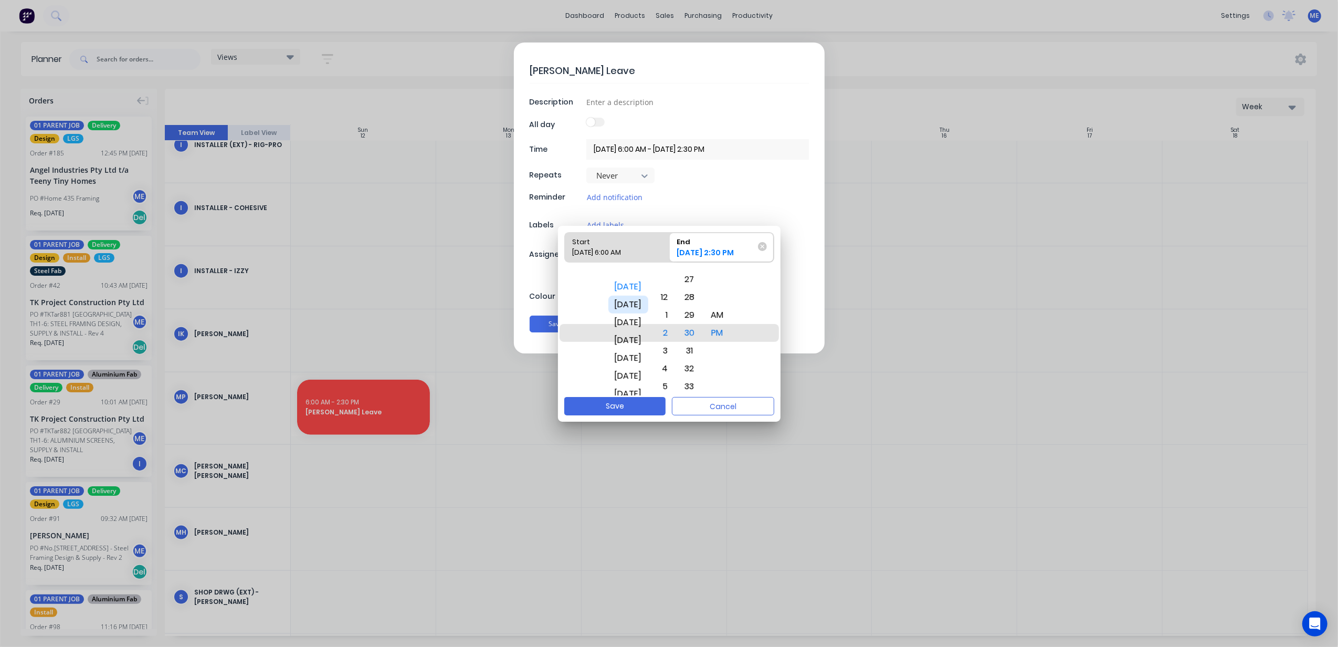
drag, startPoint x: 617, startPoint y: 330, endPoint x: 615, endPoint y: 306, distance: 23.2
click at [615, 306] on div "[DATE]" at bounding box center [628, 304] width 40 height 18
click at [627, 407] on button "Save" at bounding box center [614, 406] width 101 height 18
type textarea "x"
type input "[DATE] 6:00 AM - [DATE] 2:30 PM"
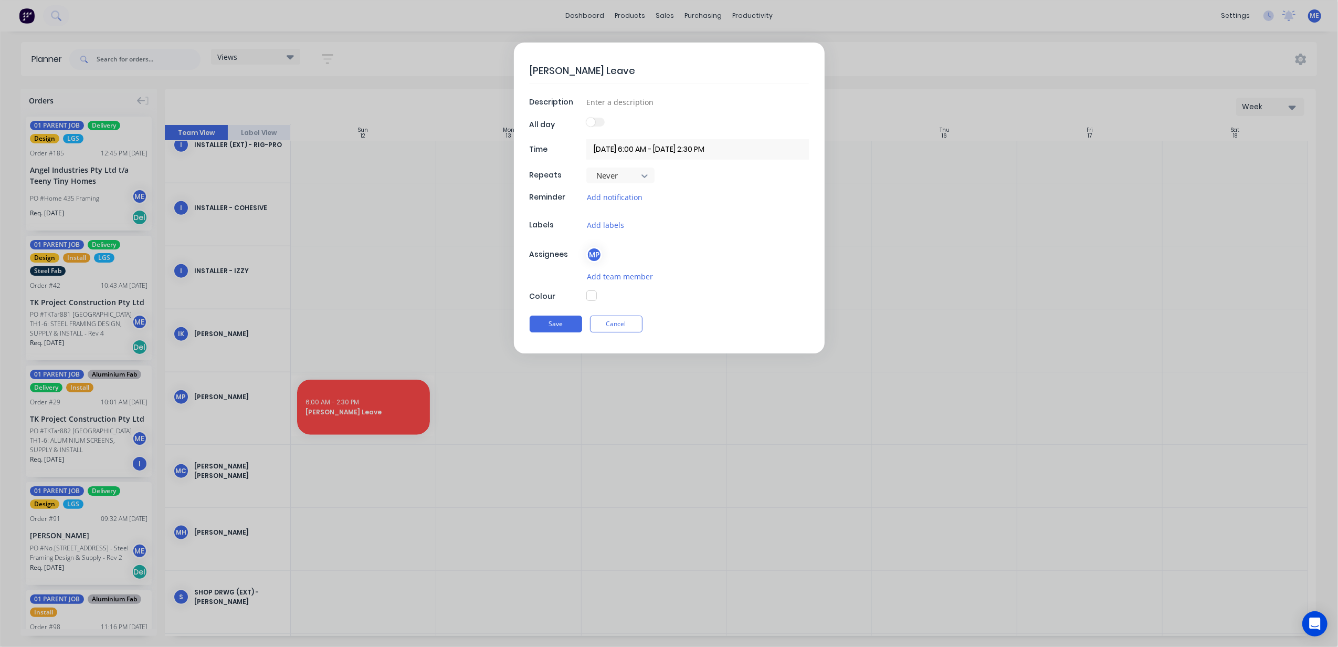
click at [593, 294] on button "button" at bounding box center [591, 295] width 10 height 10
type textarea "x"
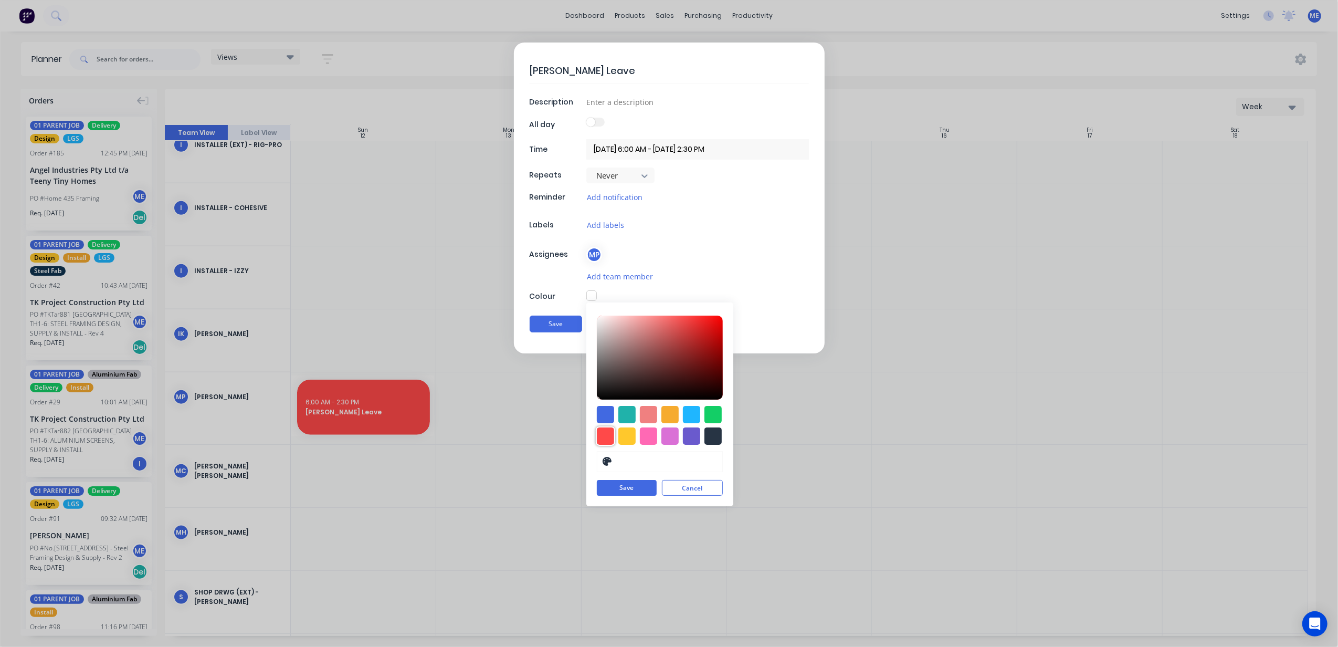
click at [601, 437] on div at bounding box center [605, 435] width 17 height 17
type input "#FF4949"
click at [623, 488] on button "Save" at bounding box center [627, 488] width 60 height 16
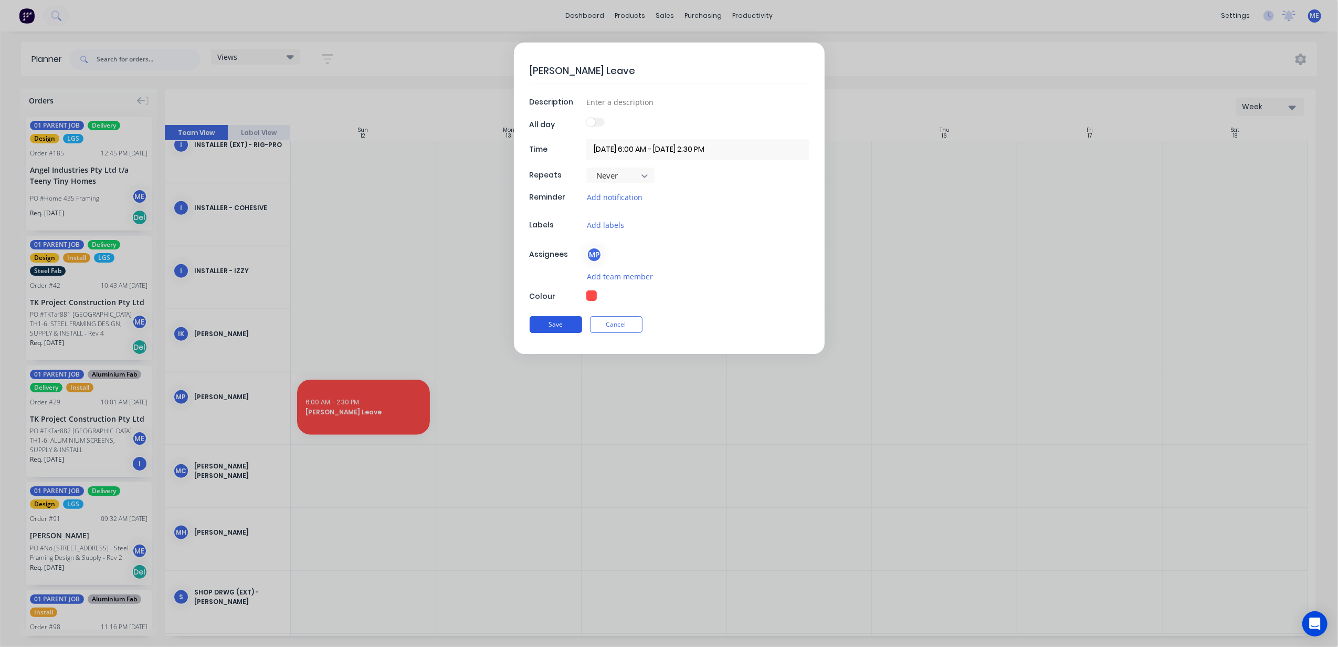
click at [561, 324] on button "Save" at bounding box center [556, 324] width 52 height 17
type textarea "x"
type input "[DATE] 6:00 AM - [DATE] 2:30 PM"
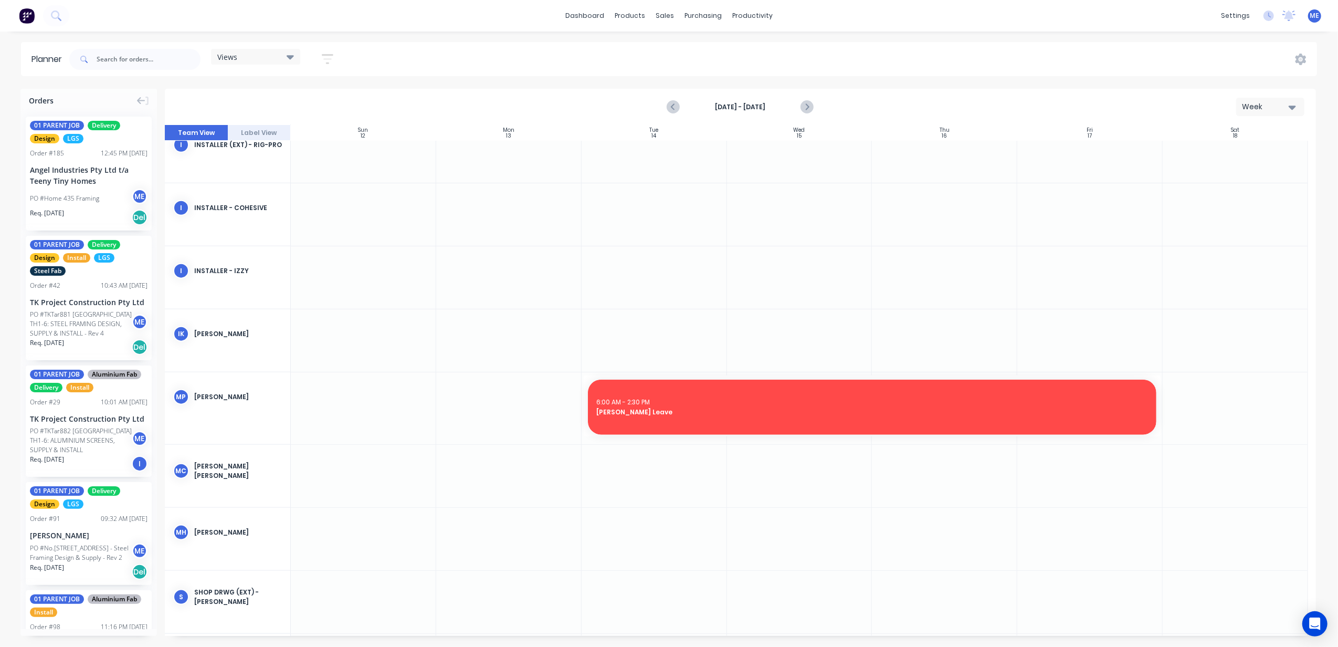
click at [351, 401] on div at bounding box center [363, 408] width 145 height 72
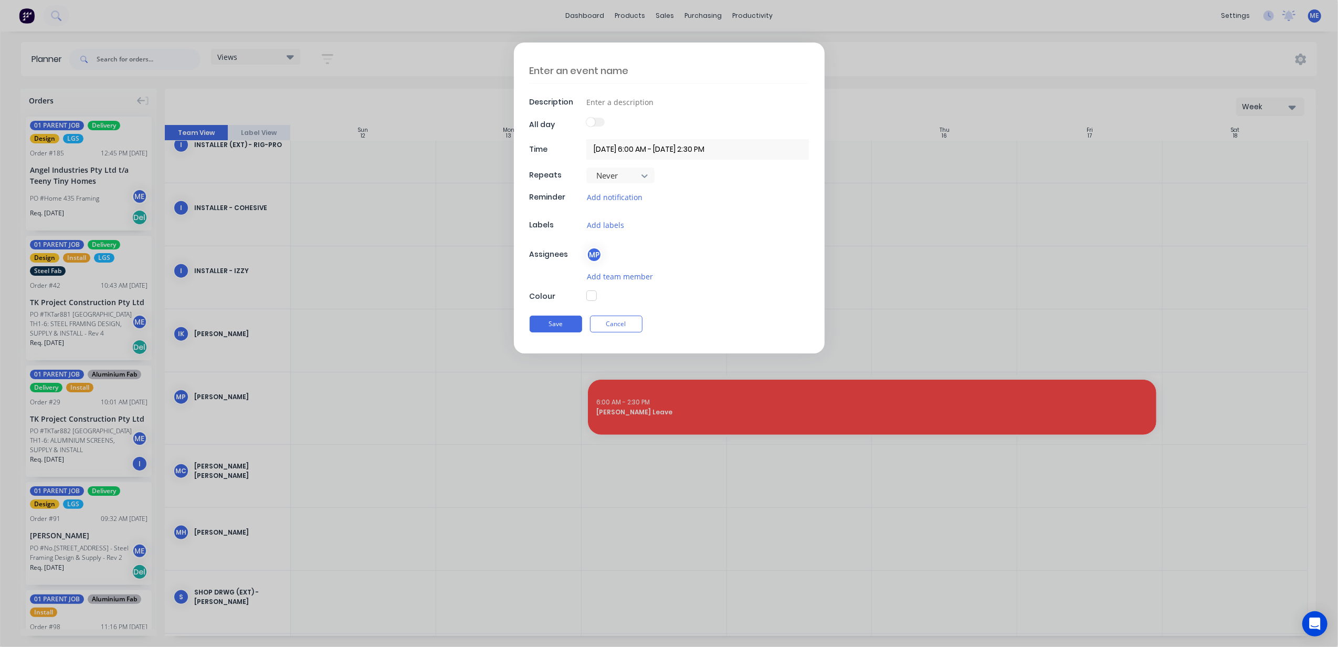
click at [611, 147] on input "[DATE] 6:00 AM - [DATE] 2:30 PM" at bounding box center [697, 149] width 223 height 20
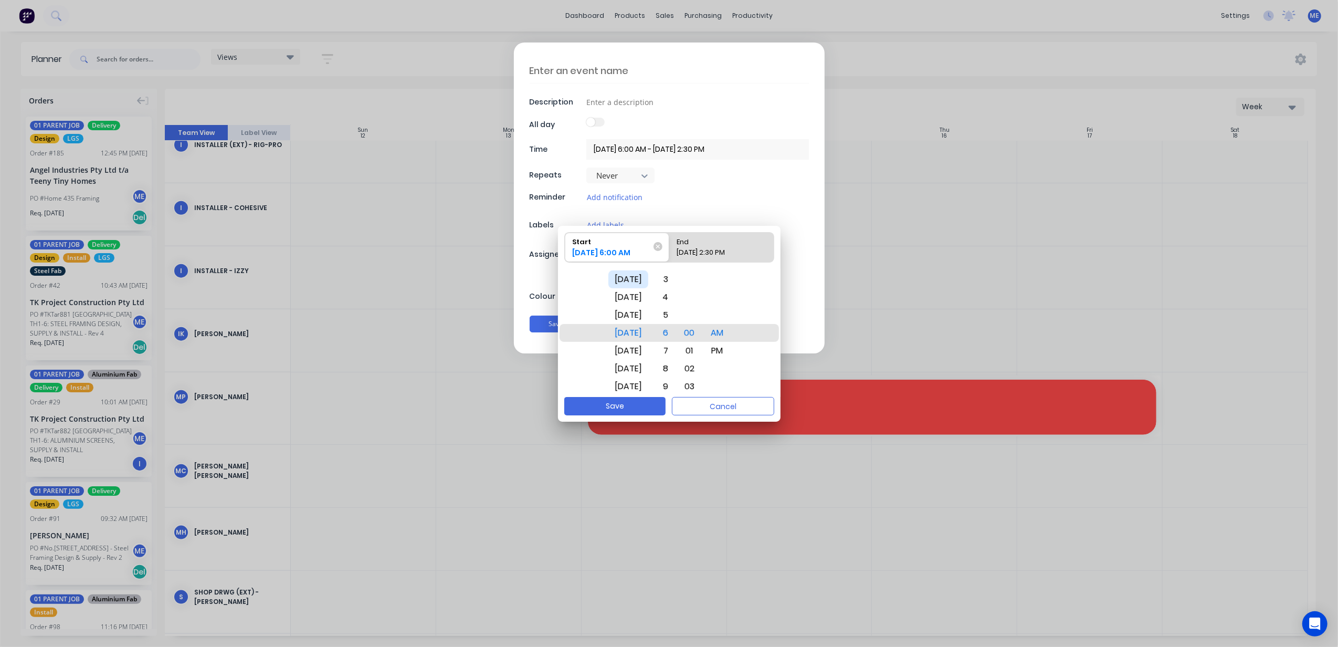
click at [637, 278] on div "[DATE]" at bounding box center [628, 279] width 40 height 18
type textarea "x"
click at [593, 72] on textarea at bounding box center [669, 70] width 279 height 25
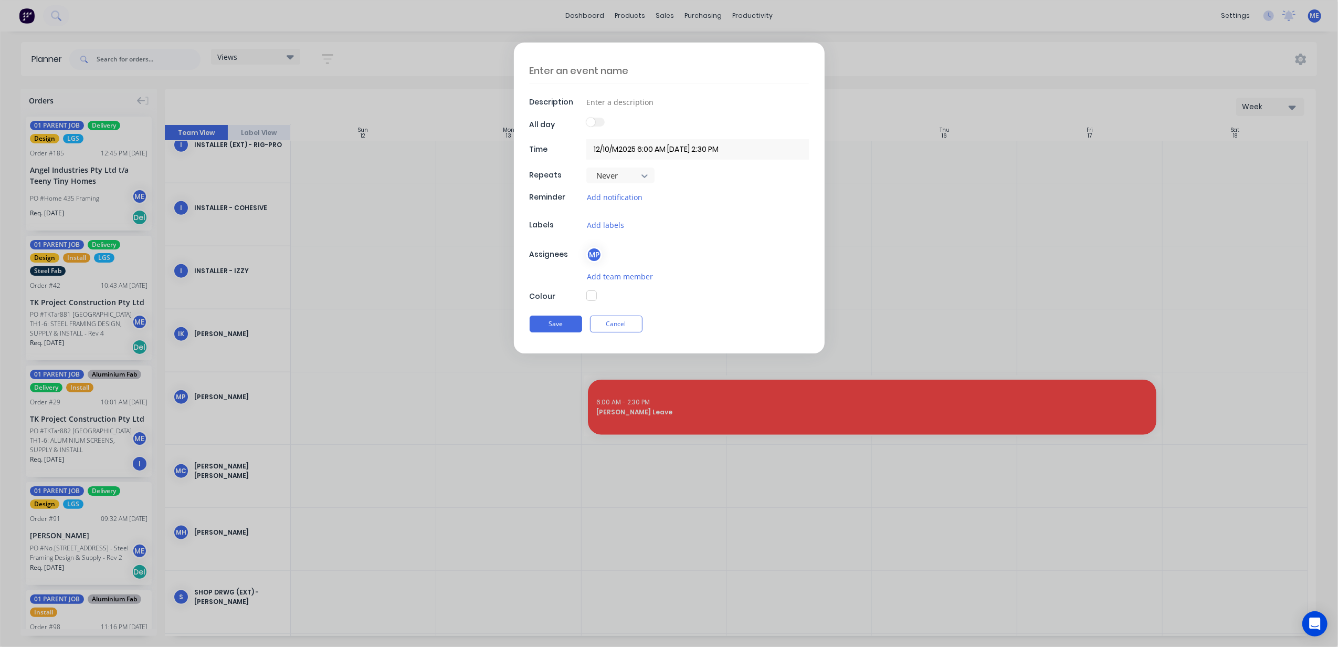
type input "[DATE] 6:00 AM - [DATE] 2:30 PM"
click at [594, 75] on textarea at bounding box center [669, 70] width 279 height 25
type textarea "x"
type textarea "MA"
type textarea "x"
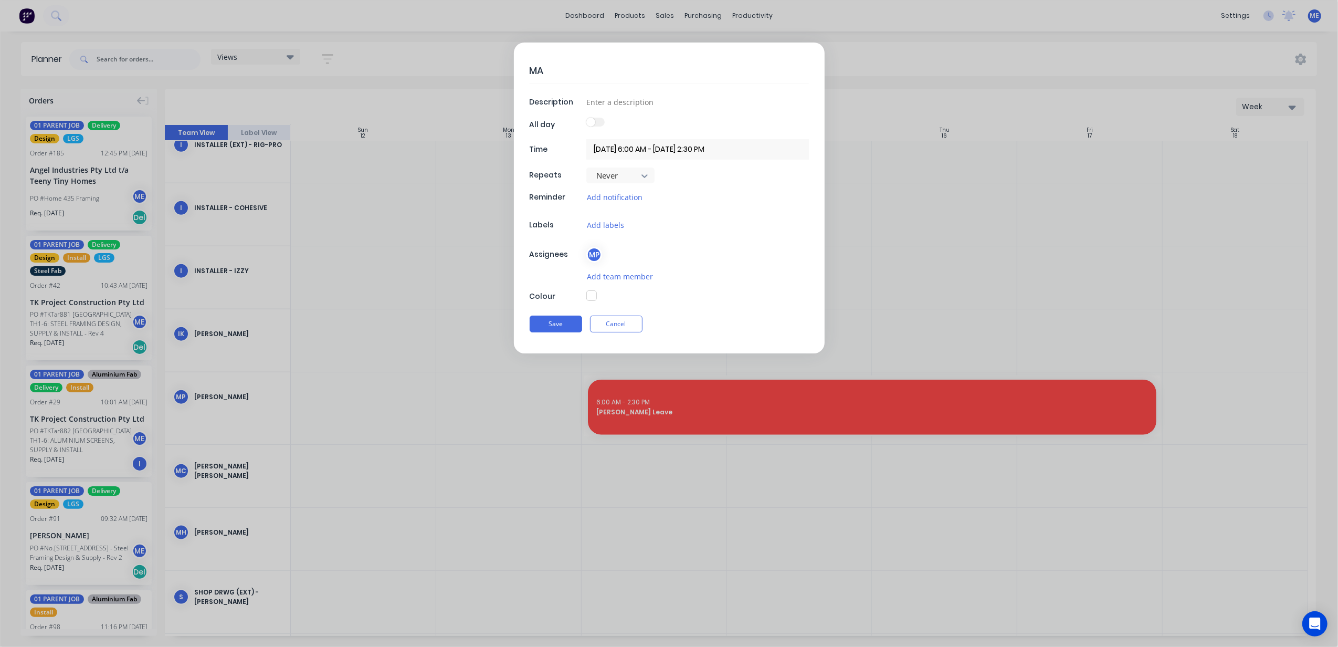
type textarea "MAR"
type textarea "x"
type textarea "MARL"
type textarea "x"
type textarea "MARLO"
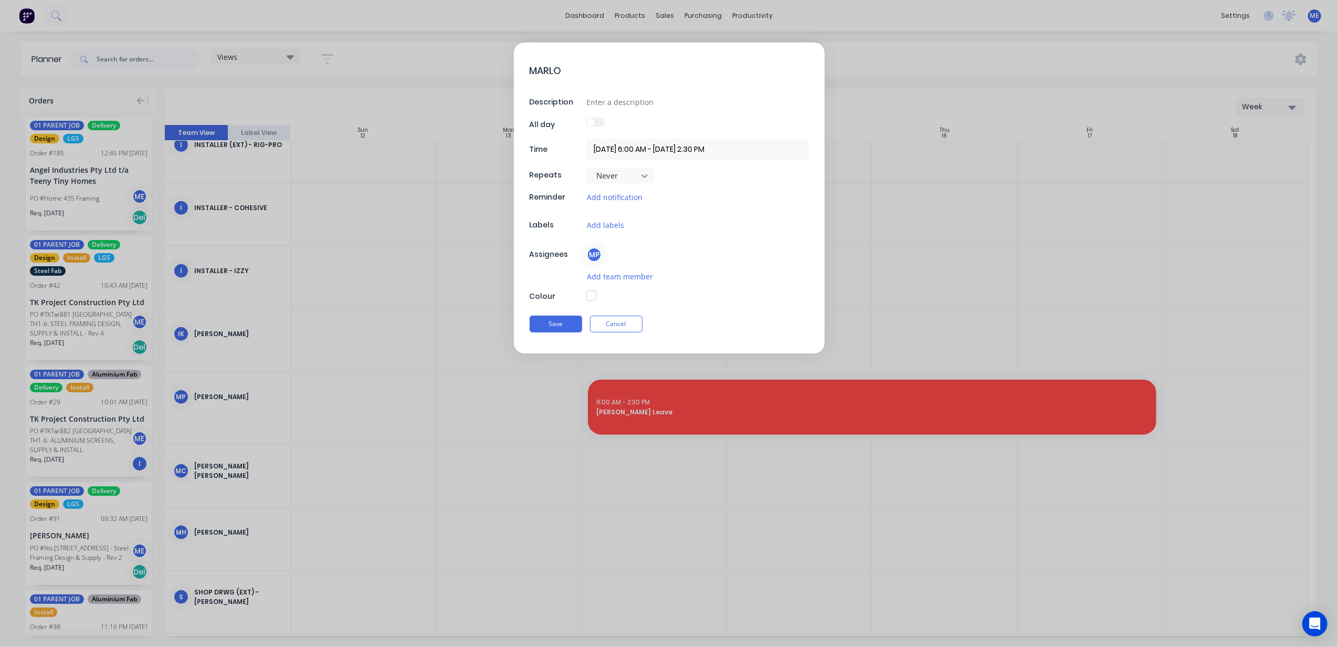
type textarea "x"
type textarea "[PERSON_NAME]"
type textarea "x"
type textarea "[PERSON_NAME]"
type textarea "x"
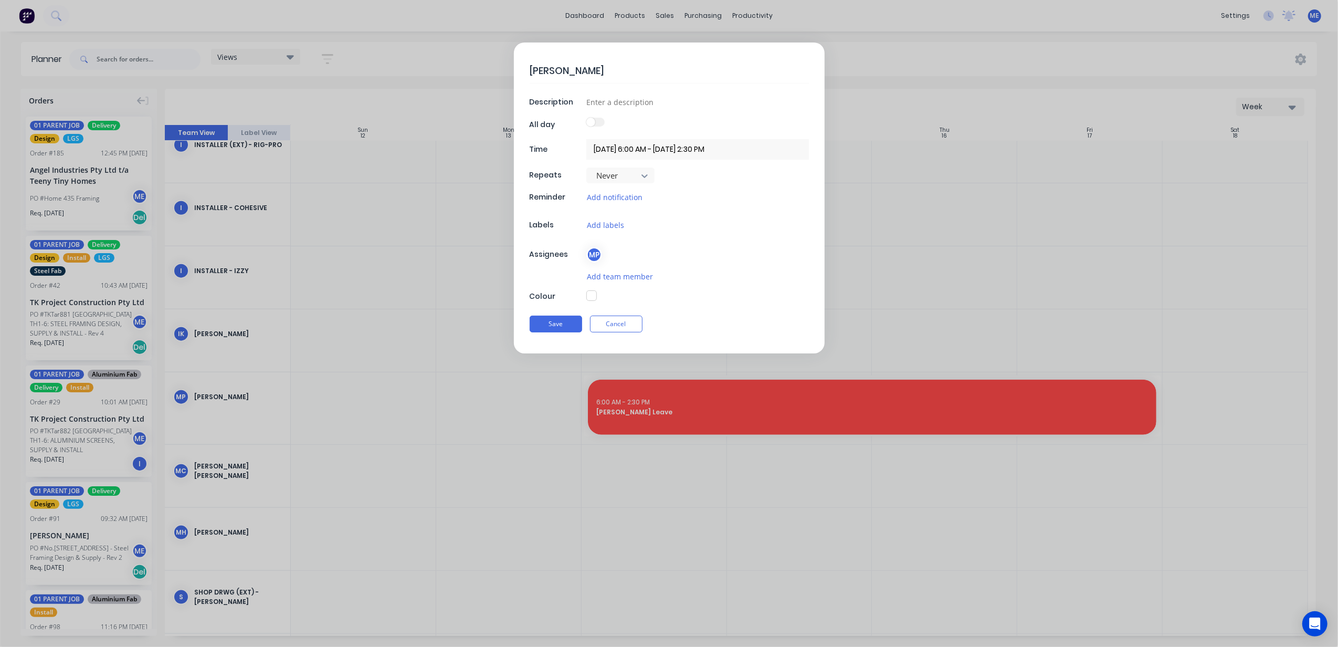
type textarea "[PERSON_NAME]"
type textarea "x"
type textarea "[PERSON_NAME]"
type textarea "x"
type textarea "[PERSON_NAME]"
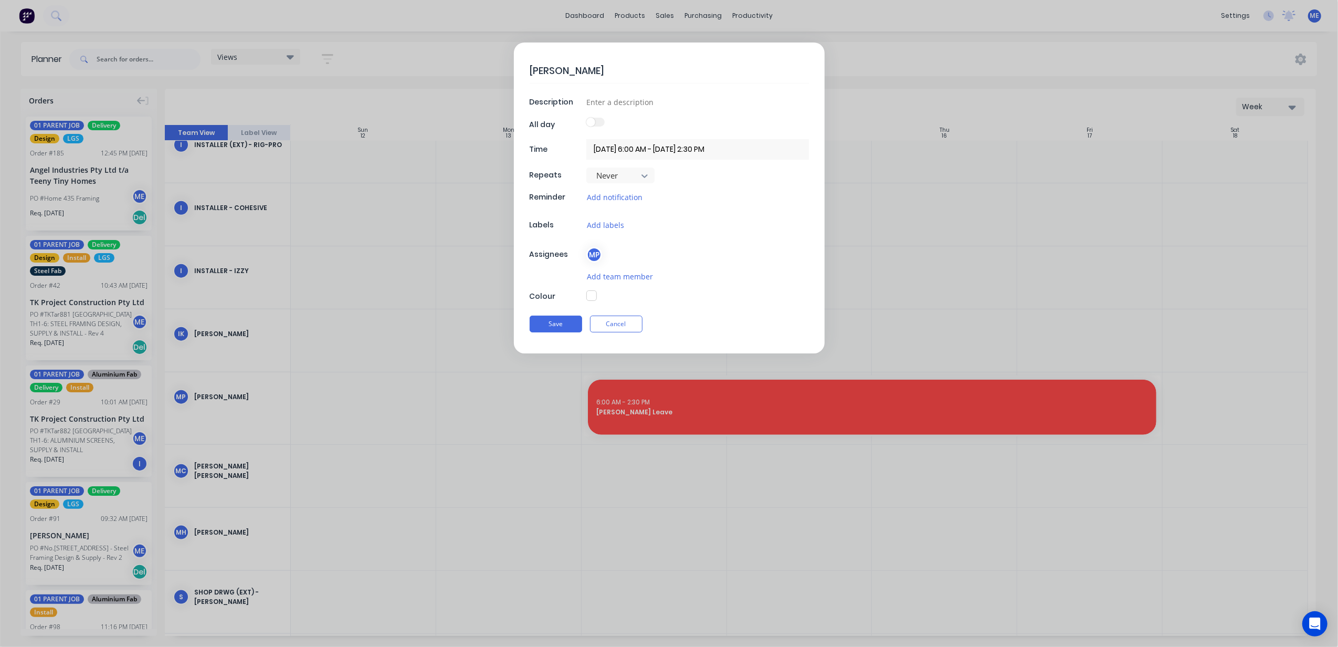
type textarea "x"
type textarea "[PERSON_NAME]"
type textarea "x"
type textarea "[PERSON_NAME] Leave"
click at [590, 296] on button "button" at bounding box center [591, 295] width 10 height 10
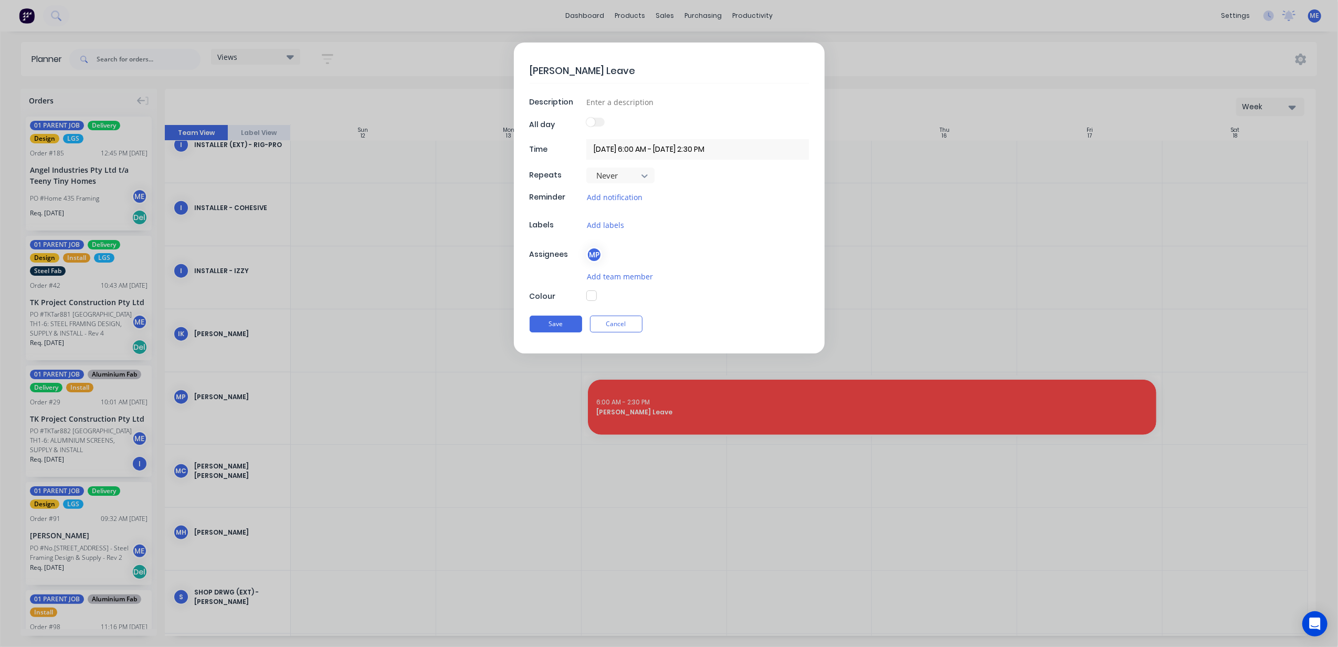
type textarea "x"
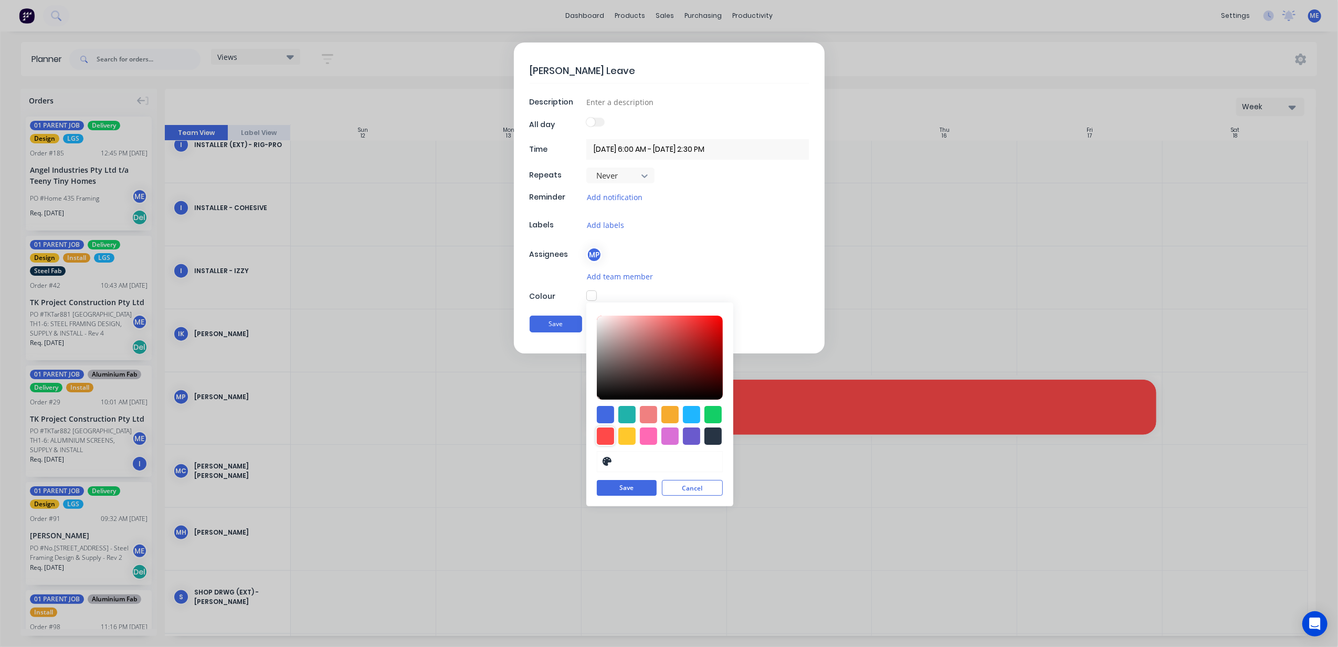
click at [604, 429] on div at bounding box center [605, 435] width 17 height 17
type input "#FF4949"
click at [689, 149] on input "[DATE] 6:00 AM - [DATE] 2:30 PM" at bounding box center [697, 149] width 223 height 20
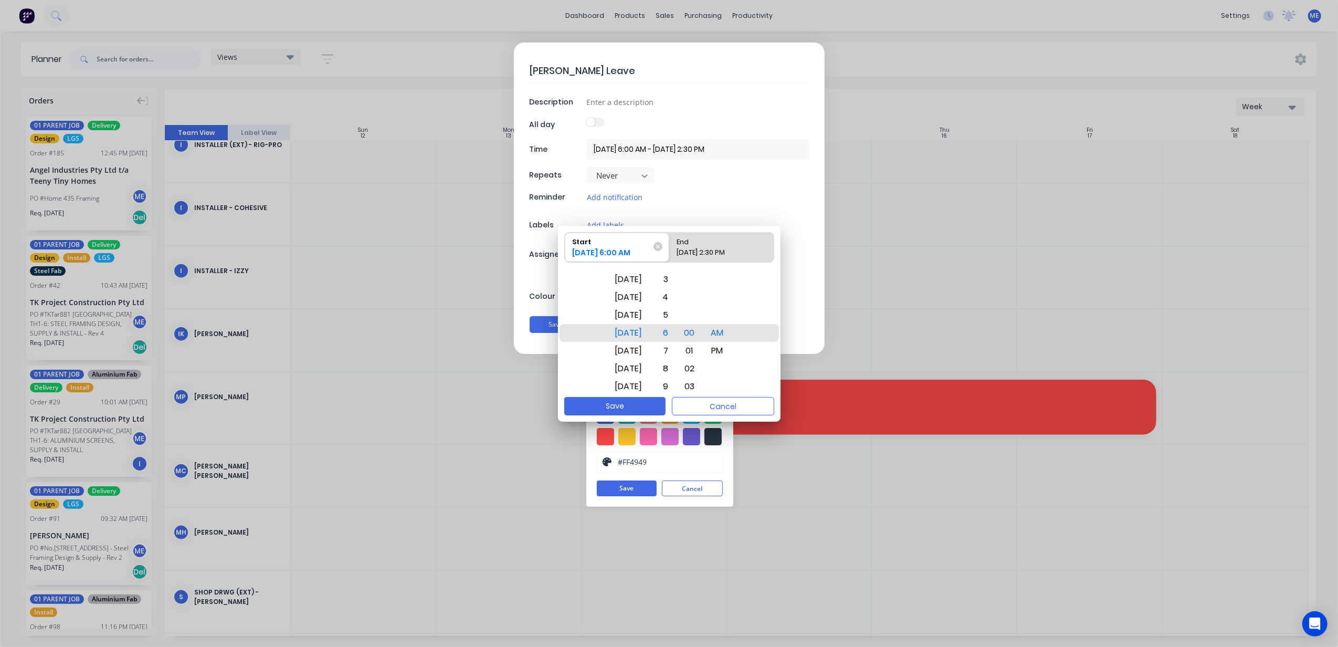
click at [610, 144] on input "[DATE] 6:00 AM - [DATE] 2:30 PM" at bounding box center [697, 149] width 223 height 20
drag, startPoint x: 632, startPoint y: 301, endPoint x: 613, endPoint y: 489, distance: 188.8
click at [613, 489] on body "dashboard products sales purchasing productivity dashboard products Product Cat…" at bounding box center [669, 323] width 1338 height 647
click at [632, 409] on button "Save" at bounding box center [614, 406] width 101 height 18
type textarea "x"
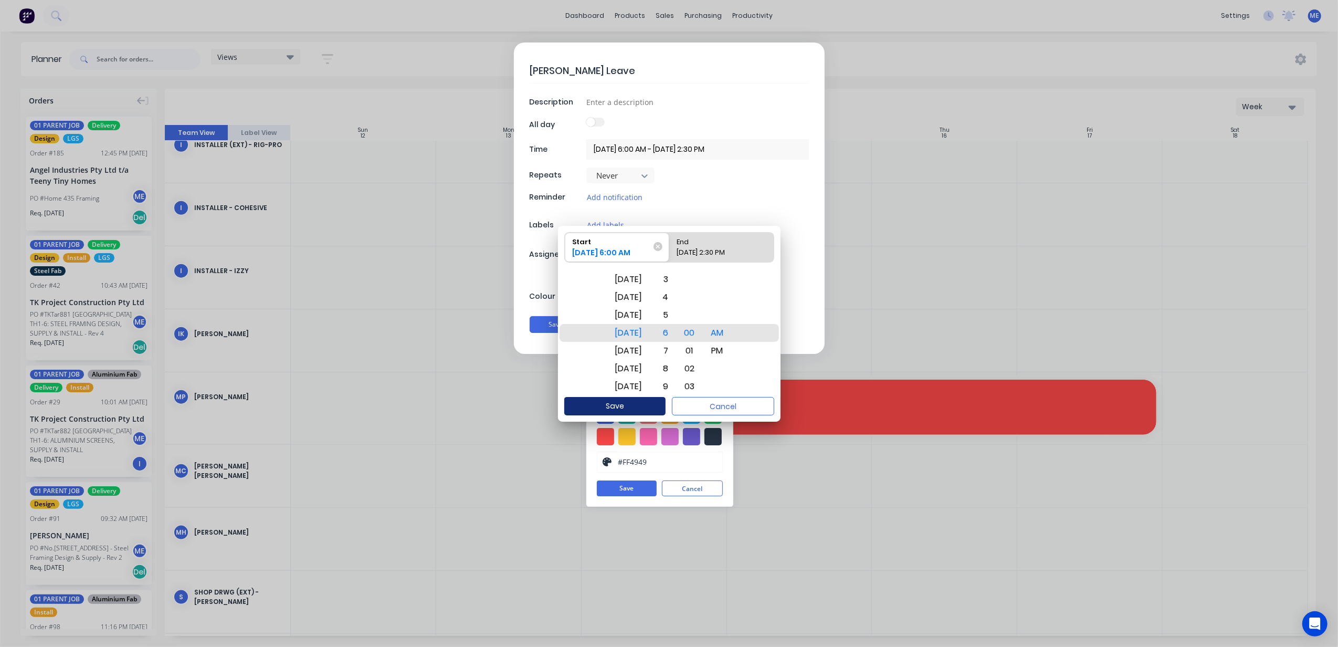
type input "[DATE] 6:00 AM - [DATE] 2:30 PM"
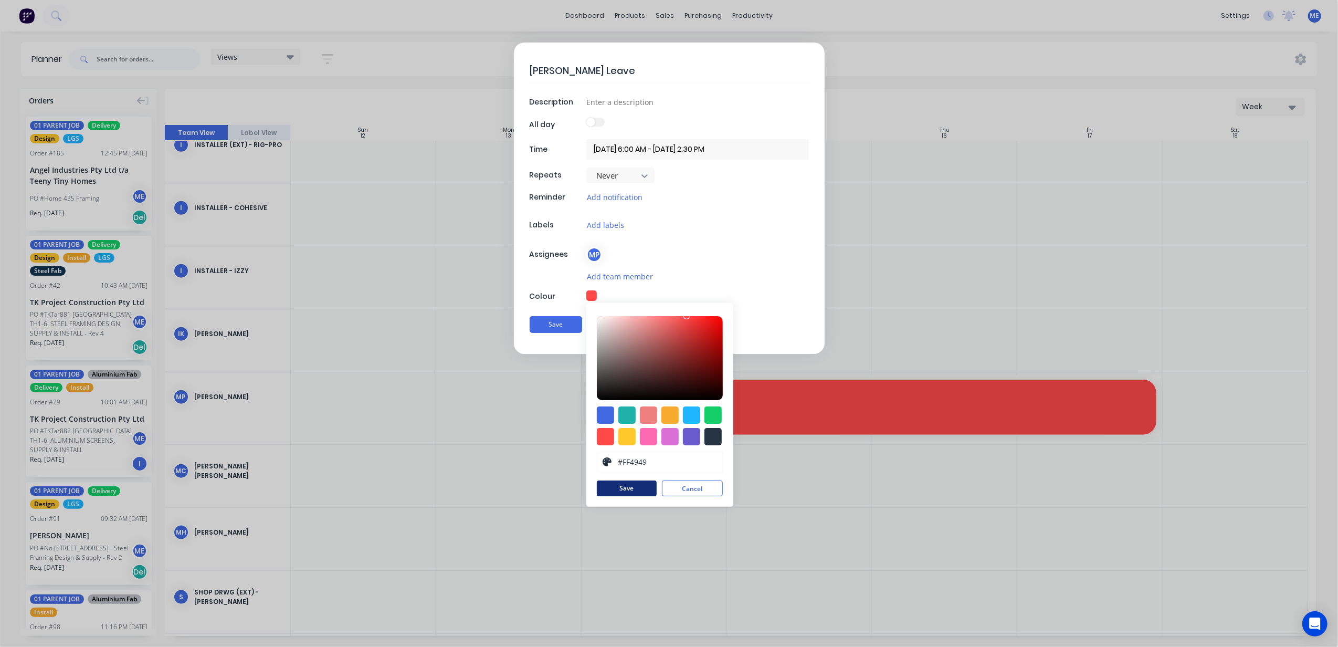
click at [634, 490] on button "Save" at bounding box center [627, 488] width 60 height 16
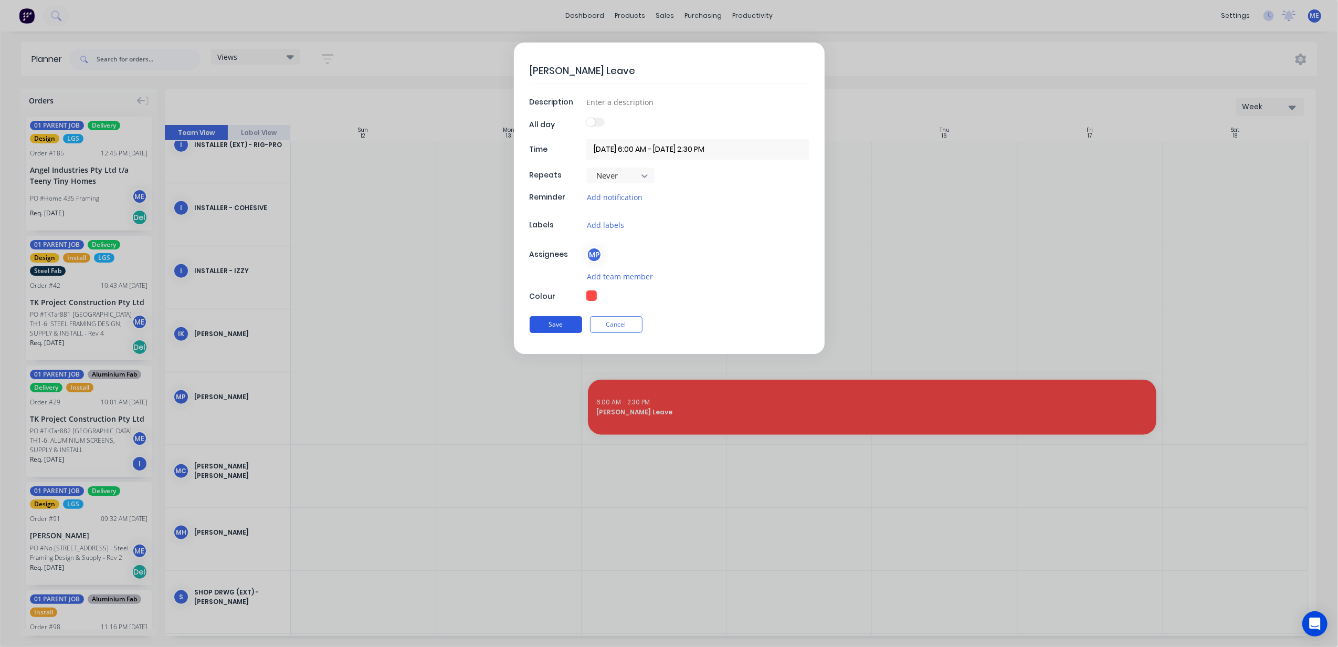
click at [563, 327] on button "Save" at bounding box center [556, 324] width 52 height 17
type textarea "x"
type input "[DATE] 6:00 AM - [DATE] 2:30 PM"
type textarea "x"
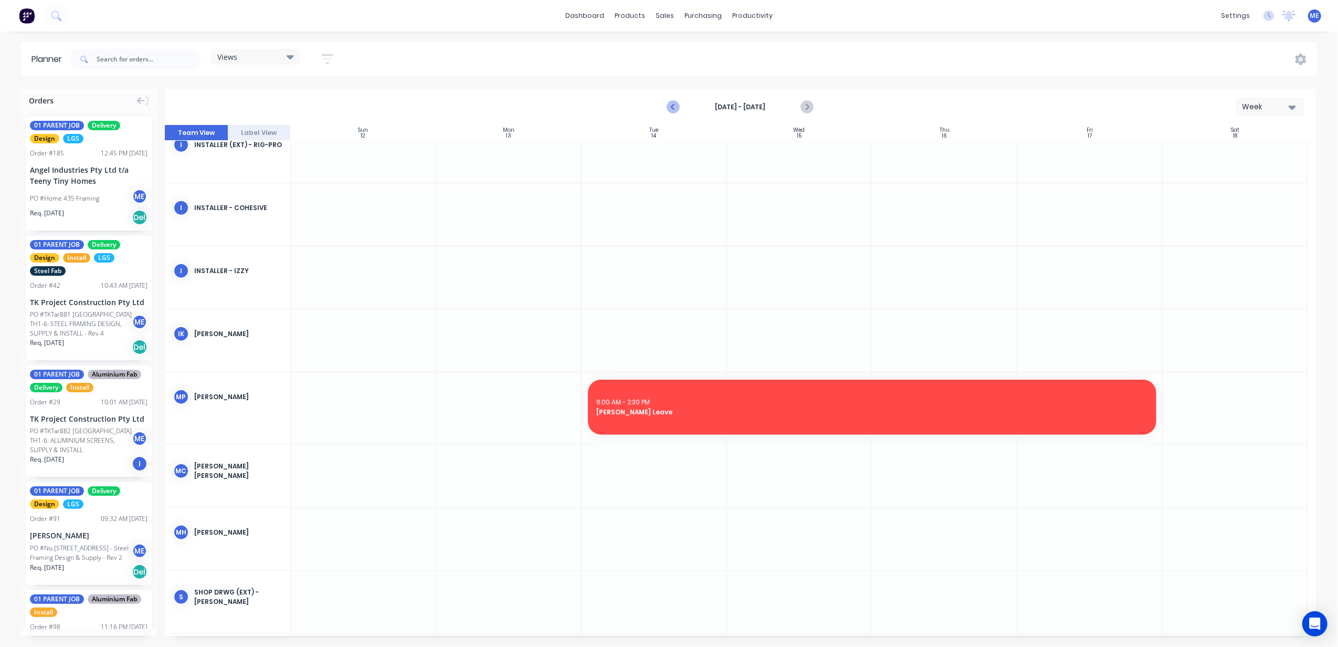
click at [668, 108] on icon "Previous page" at bounding box center [674, 107] width 13 height 13
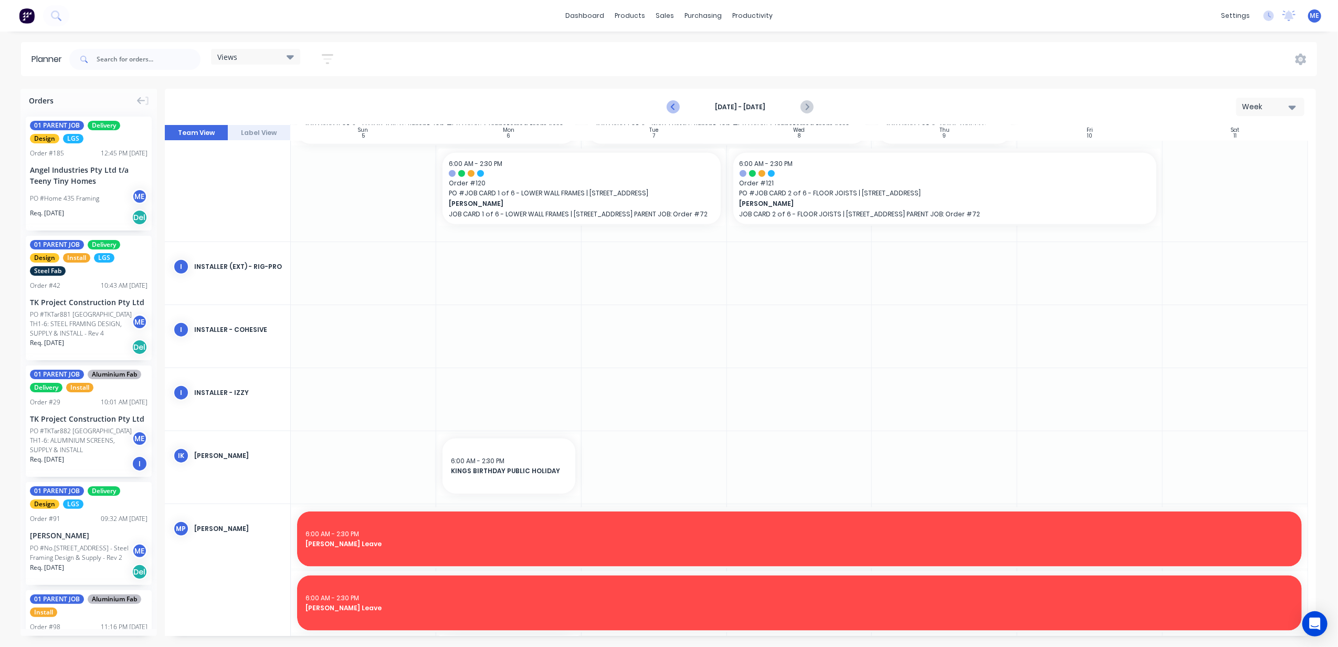
scroll to position [1225, 0]
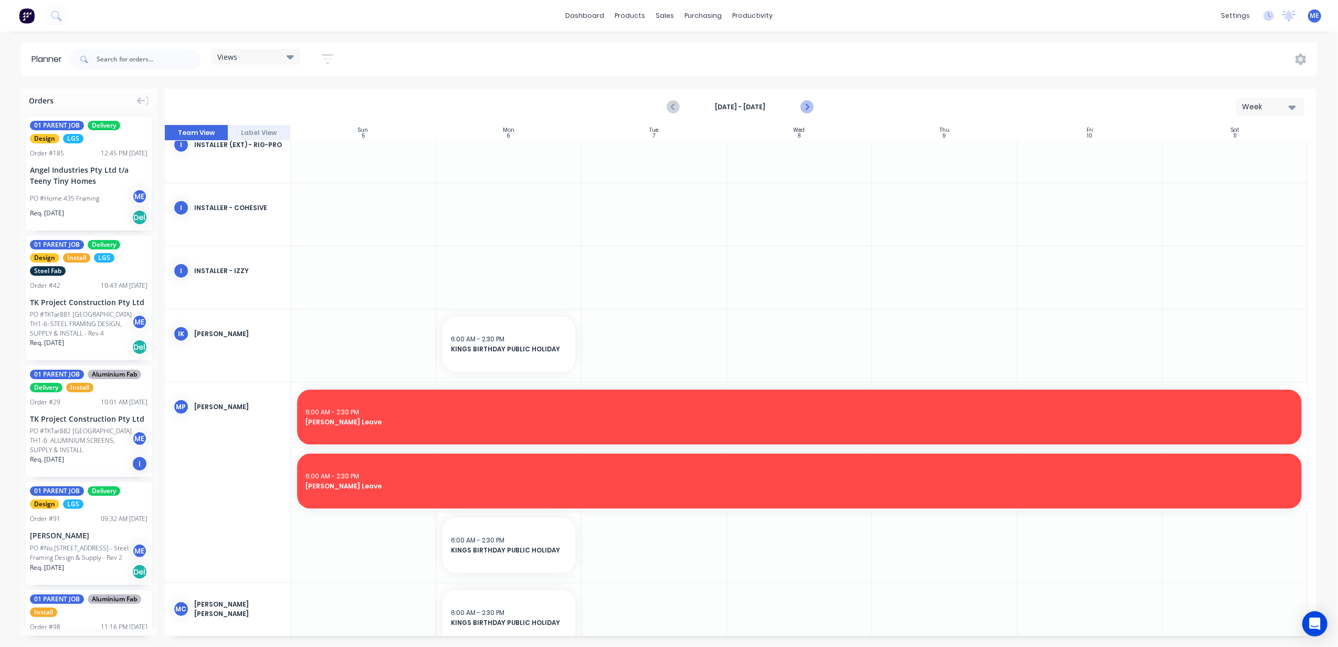
click at [807, 108] on icon "Next page" at bounding box center [806, 107] width 5 height 8
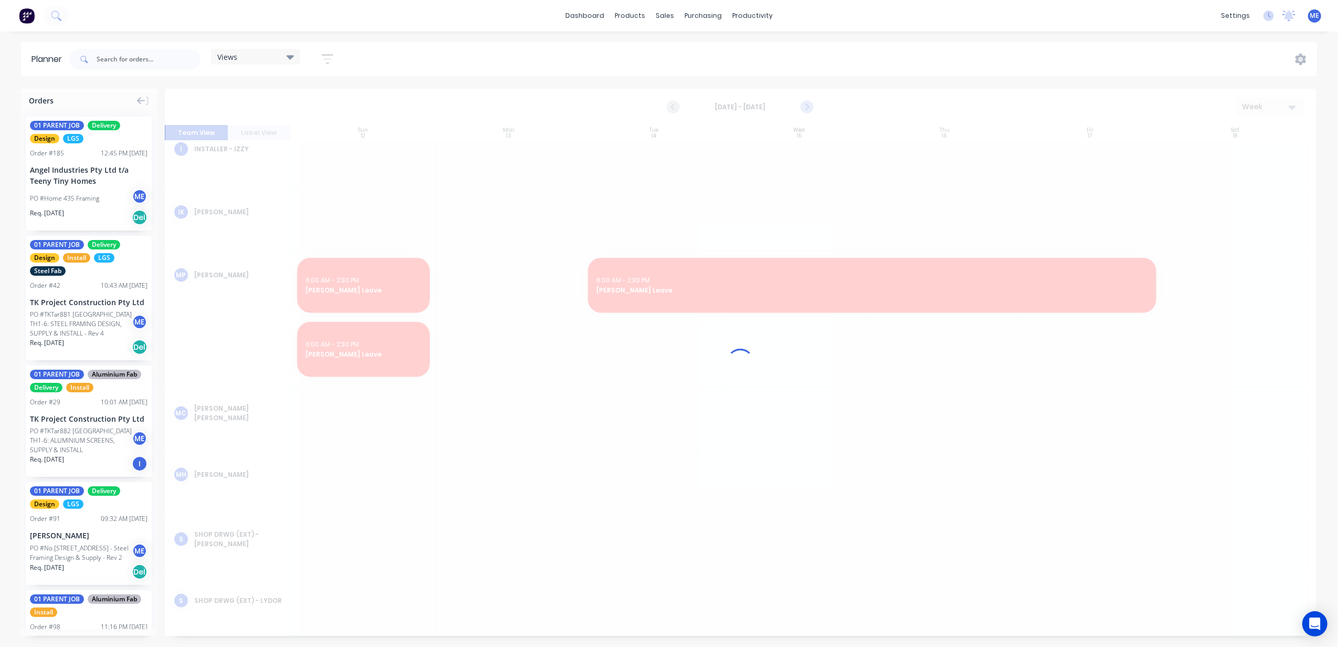
scroll to position [1137, 0]
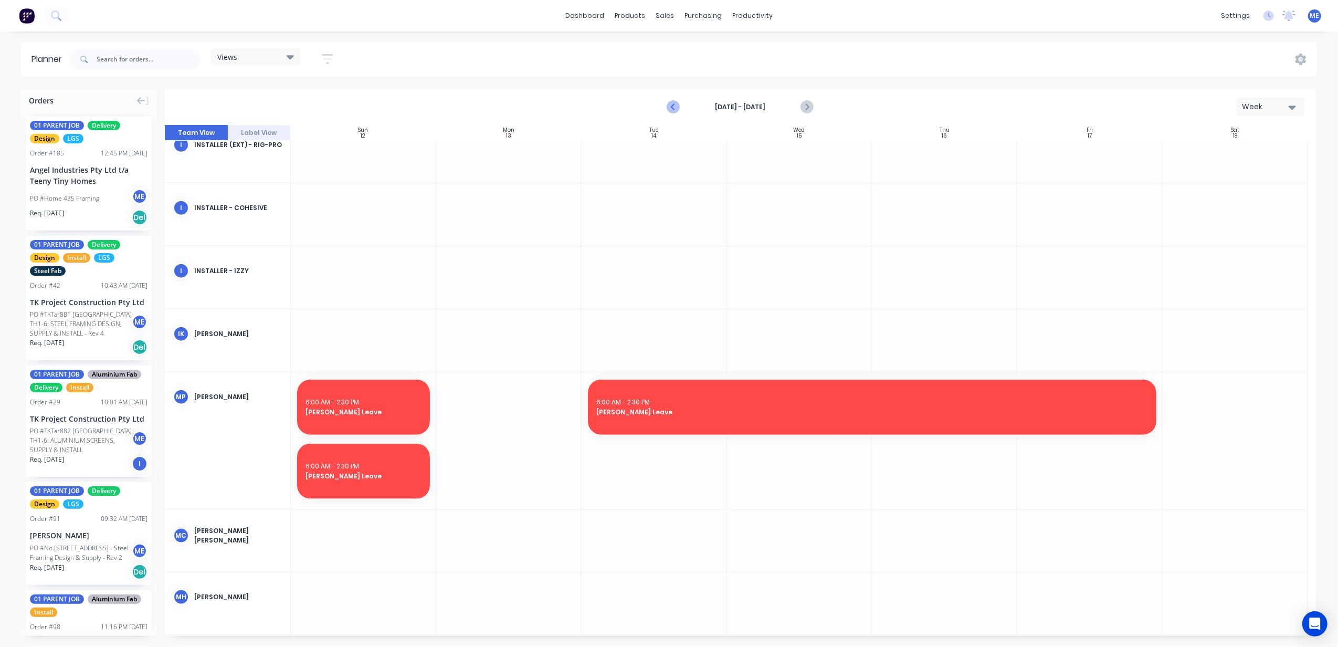
click at [670, 105] on icon "Previous page" at bounding box center [674, 107] width 13 height 13
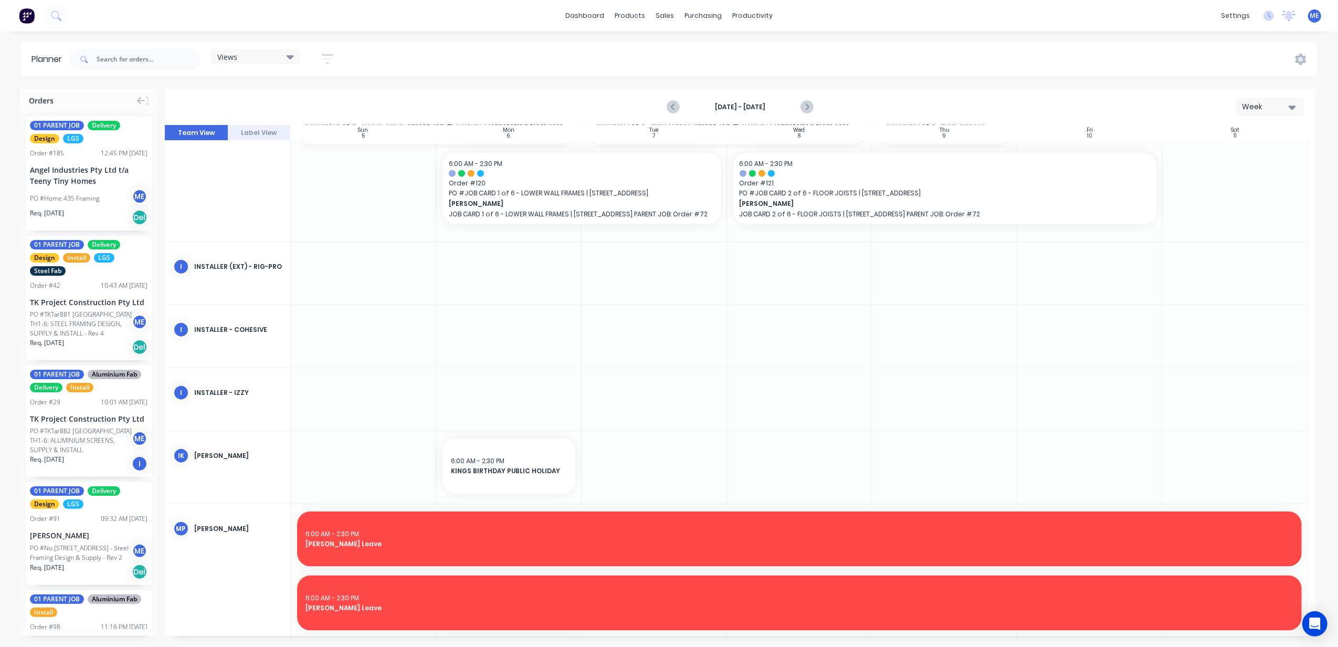
scroll to position [1225, 0]
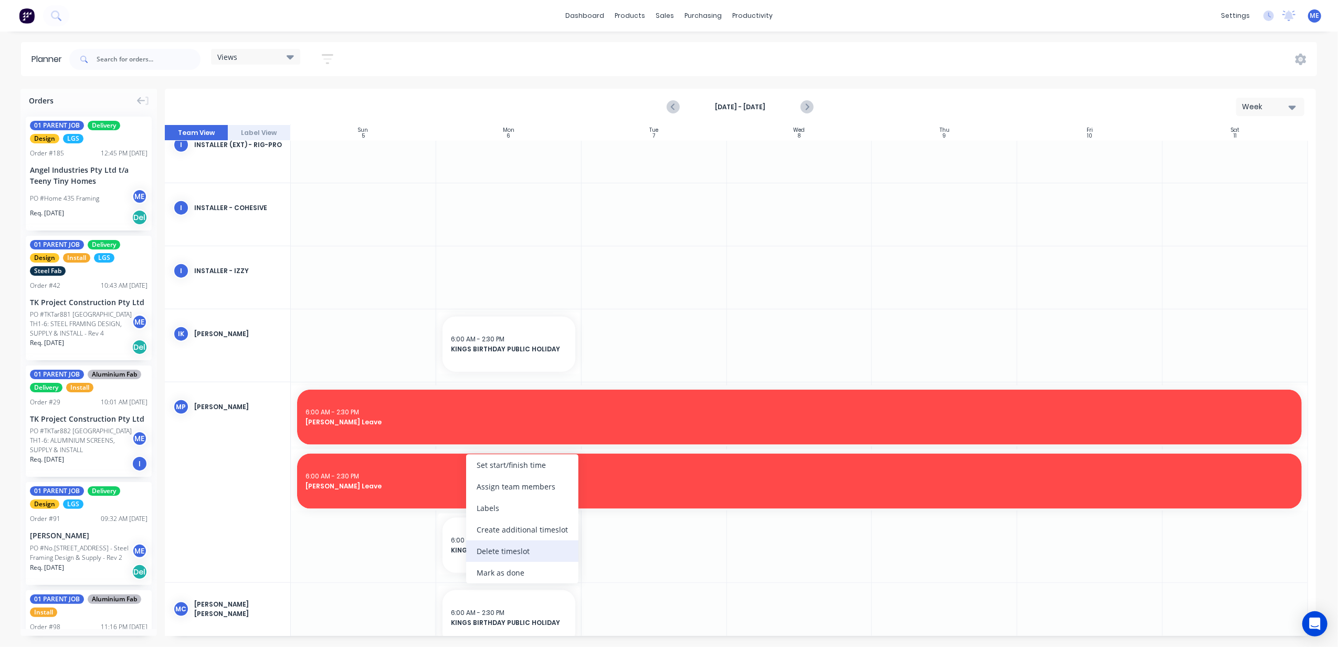
click at [516, 547] on div "Delete timeslot" at bounding box center [522, 551] width 112 height 22
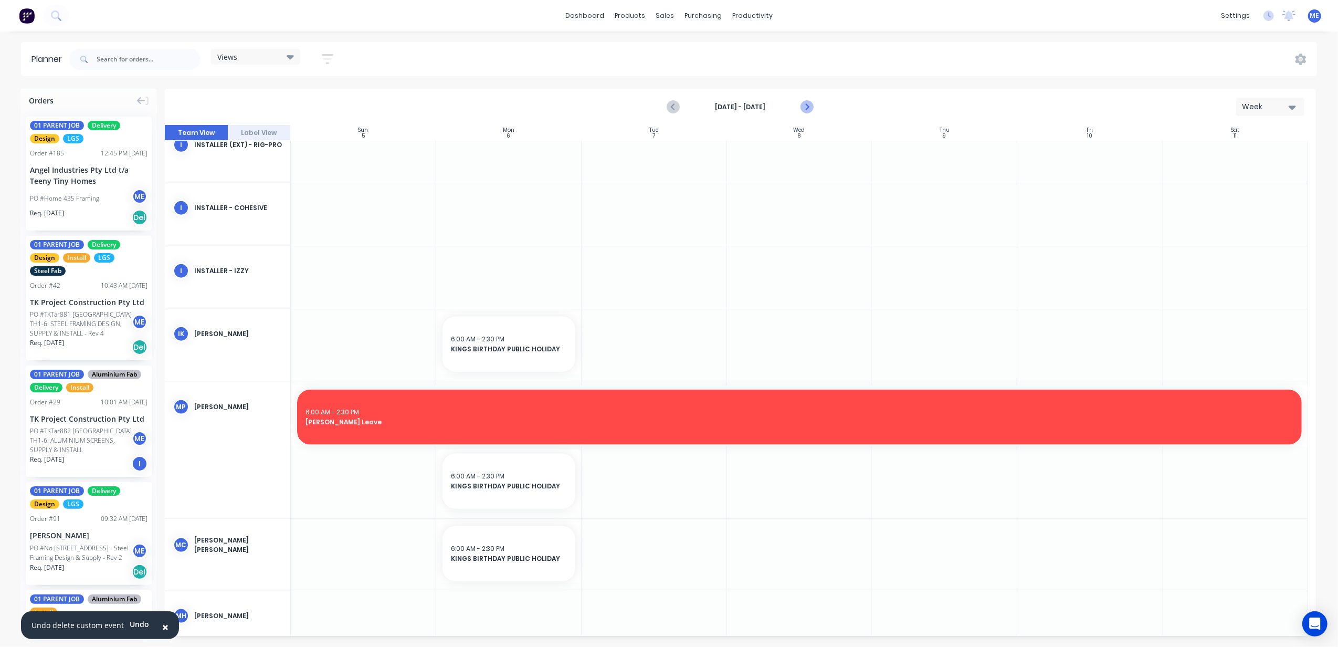
click at [803, 103] on icon "Next page" at bounding box center [806, 107] width 13 height 13
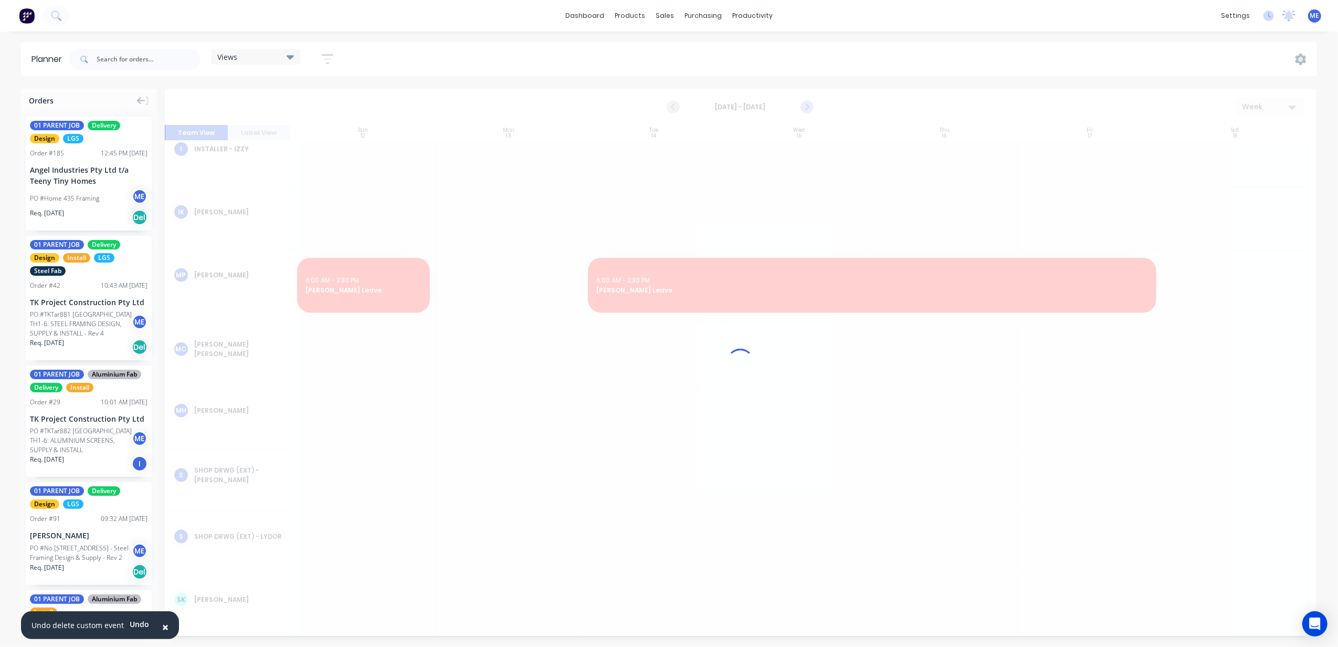
scroll to position [1137, 0]
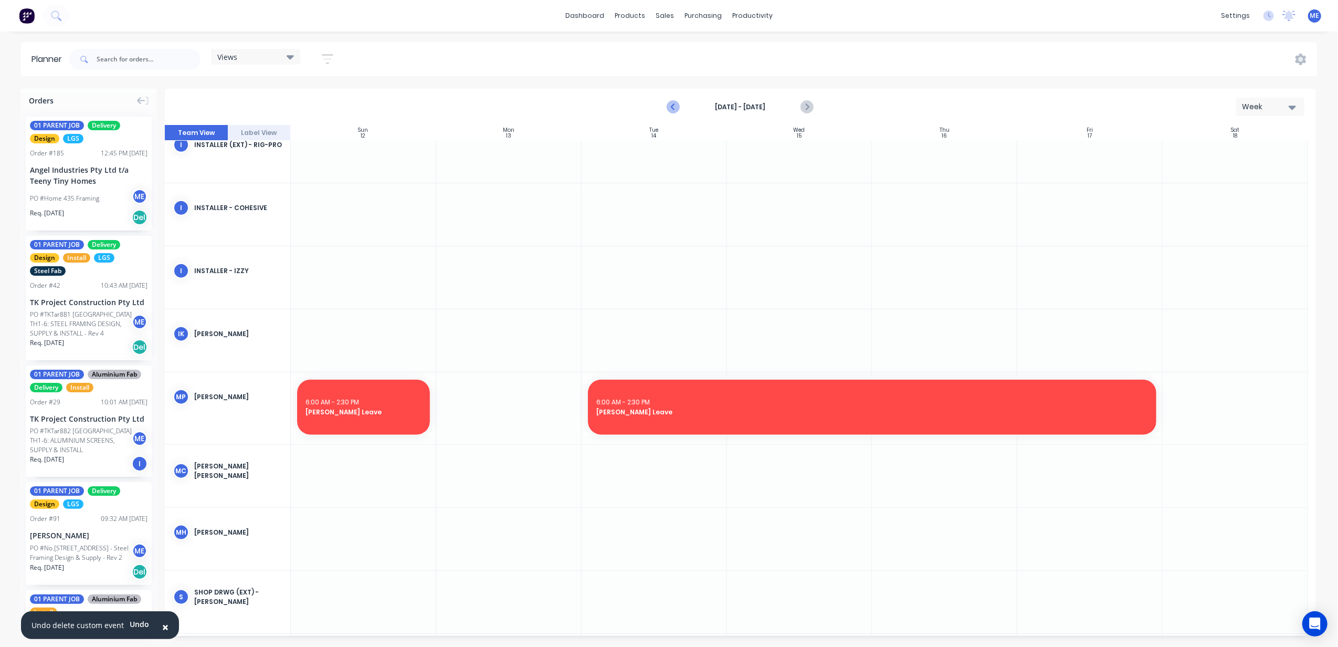
click at [675, 102] on icon "Previous page" at bounding box center [674, 107] width 13 height 13
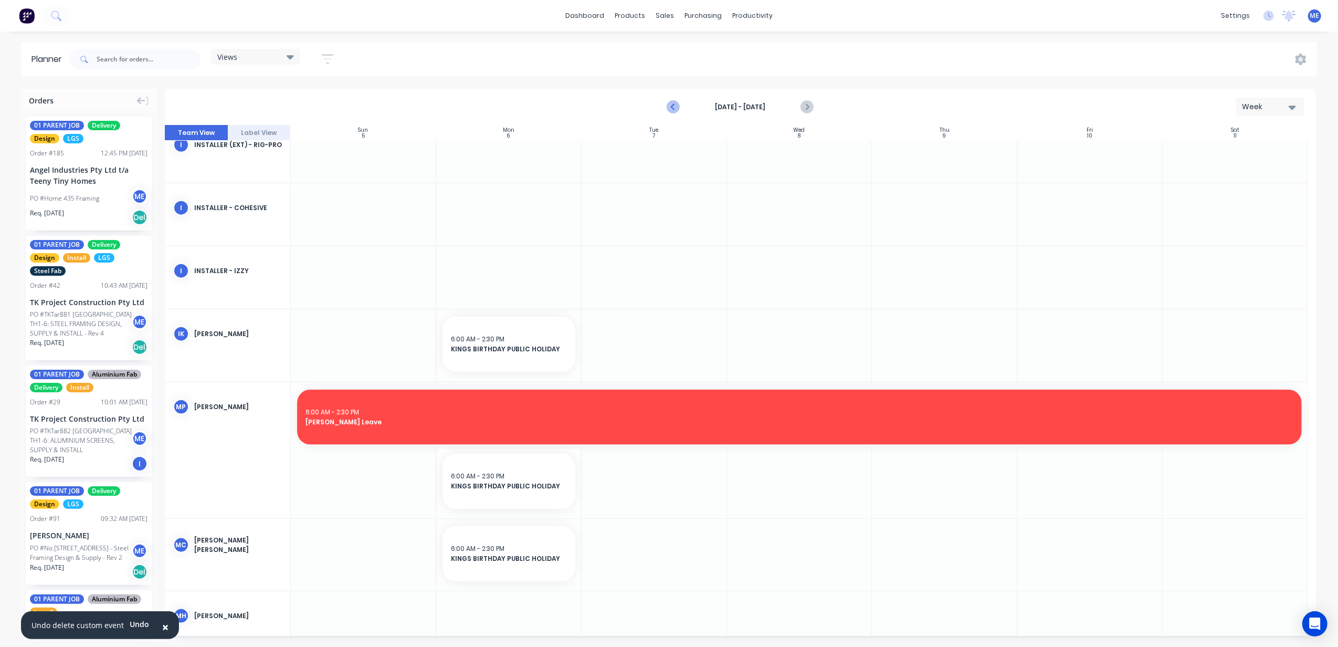
click at [675, 102] on icon "Previous page" at bounding box center [674, 107] width 13 height 13
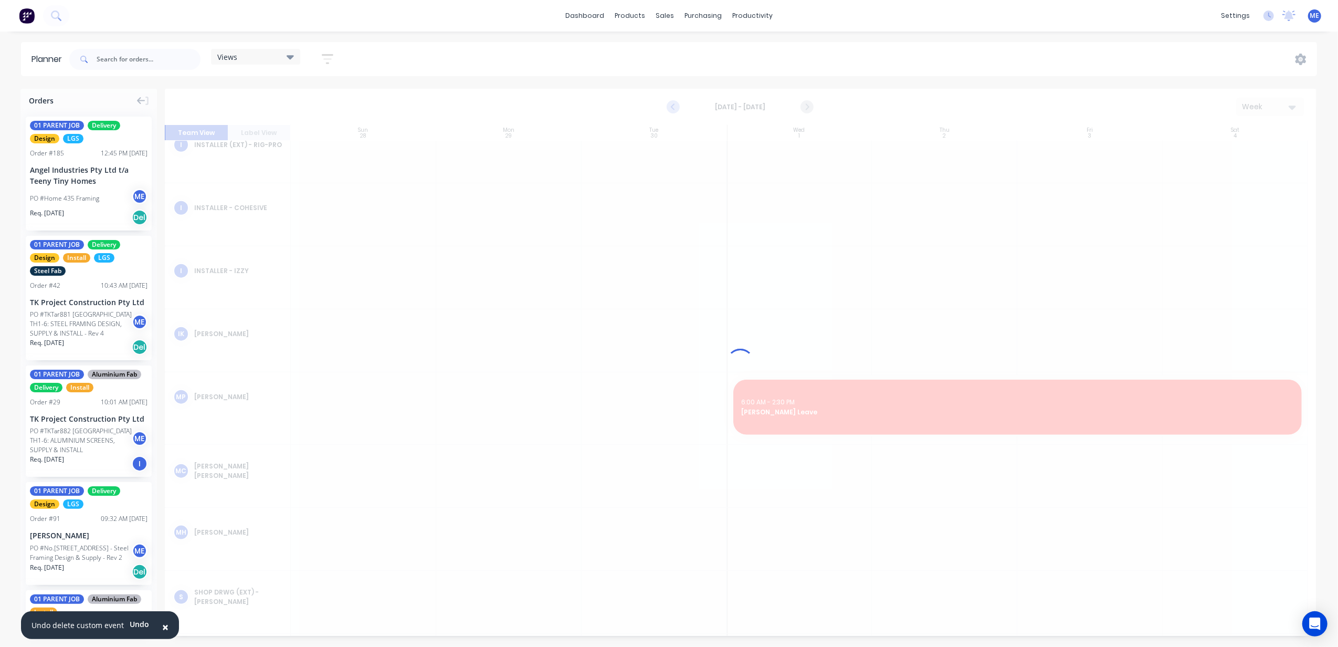
scroll to position [1225, 0]
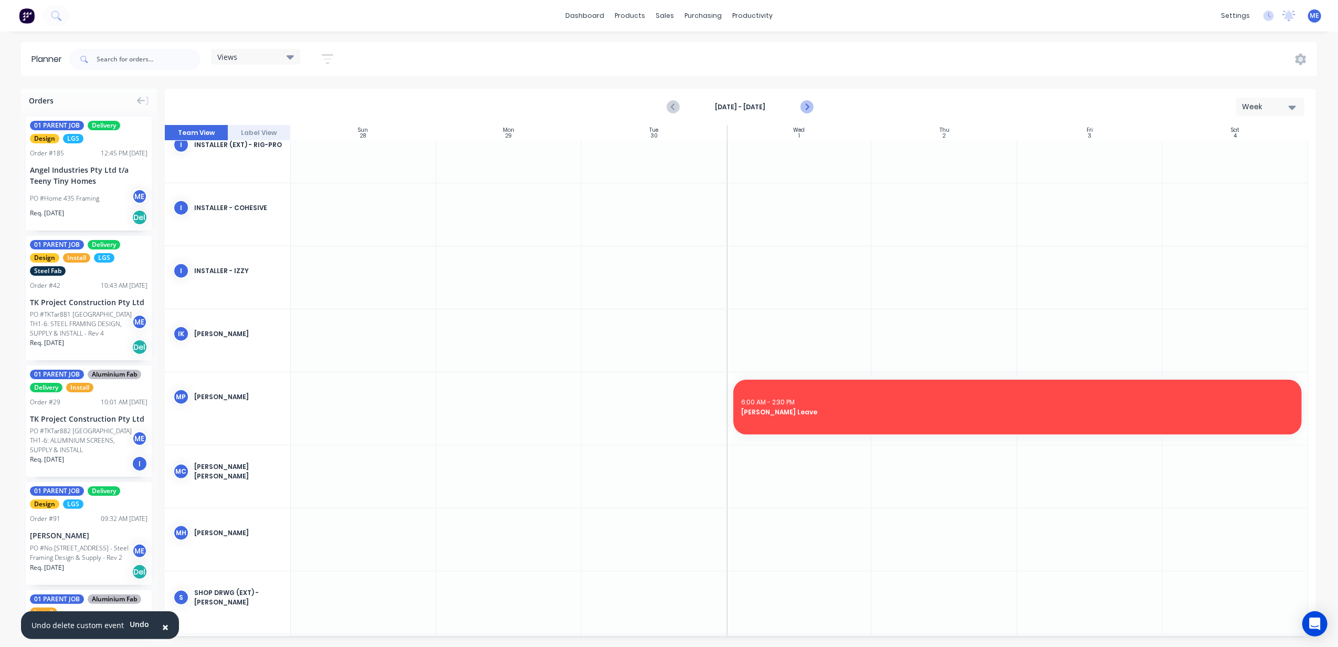
click at [807, 103] on icon "Next page" at bounding box center [806, 107] width 13 height 13
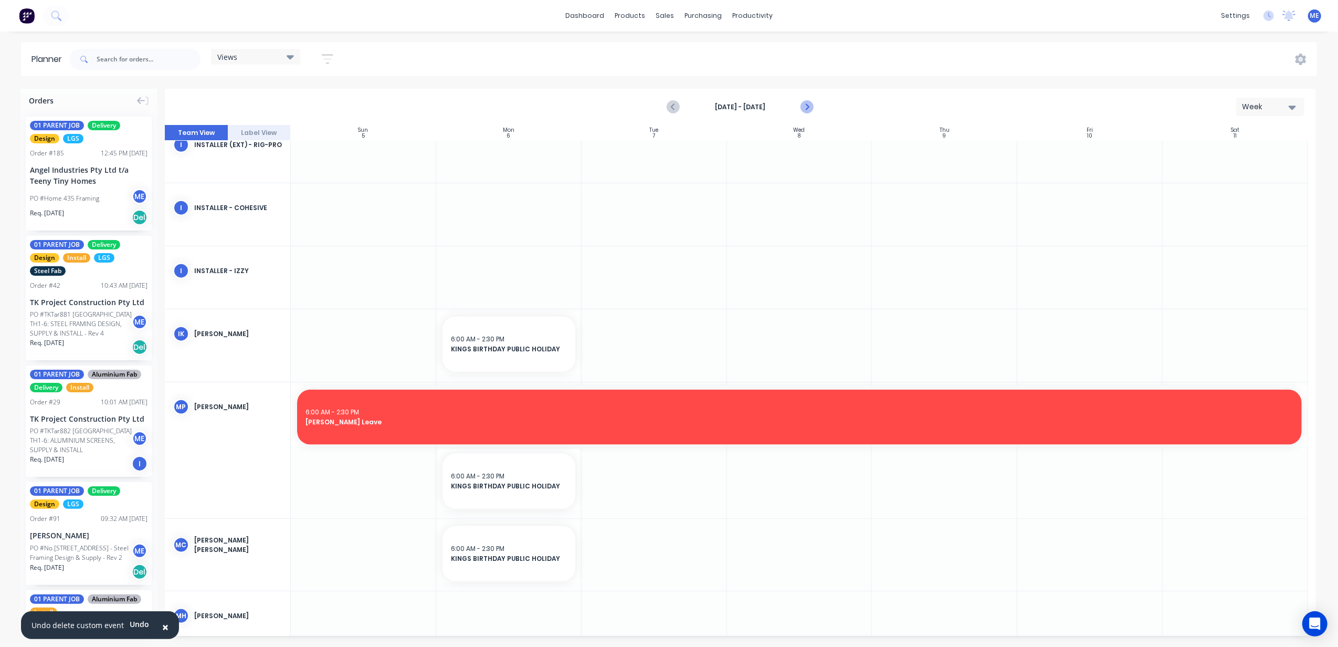
click at [807, 103] on icon "Next page" at bounding box center [806, 107] width 13 height 13
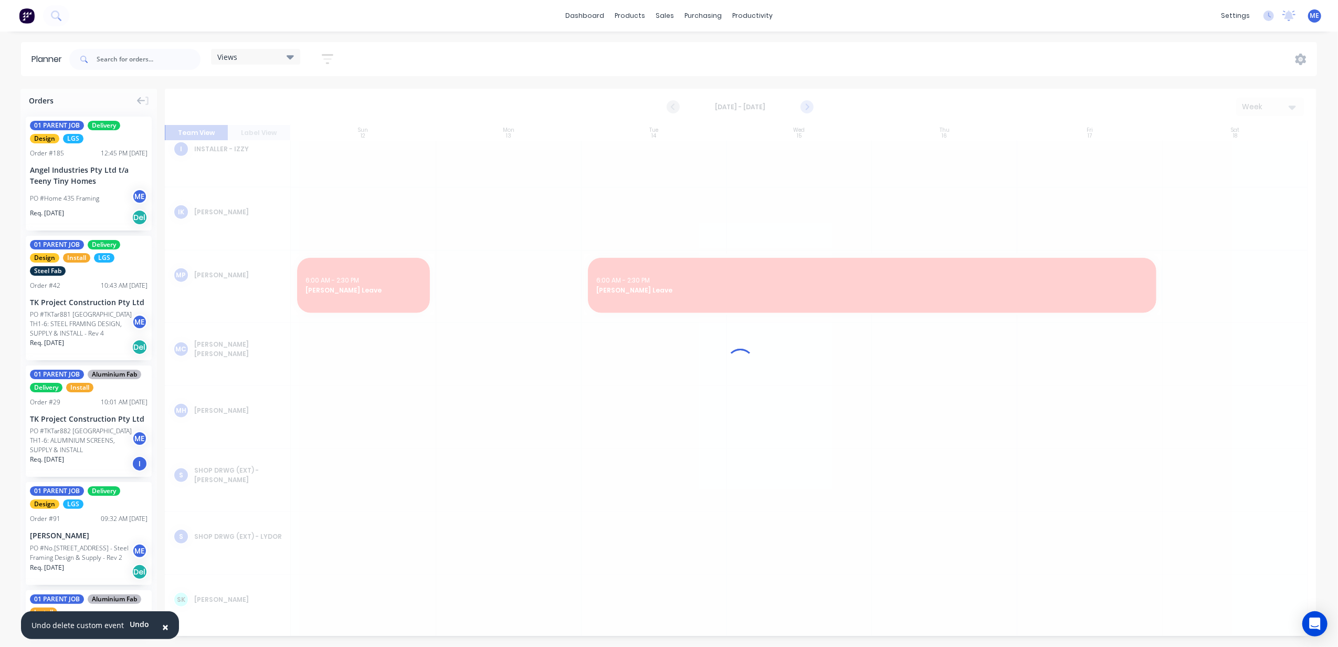
scroll to position [1137, 0]
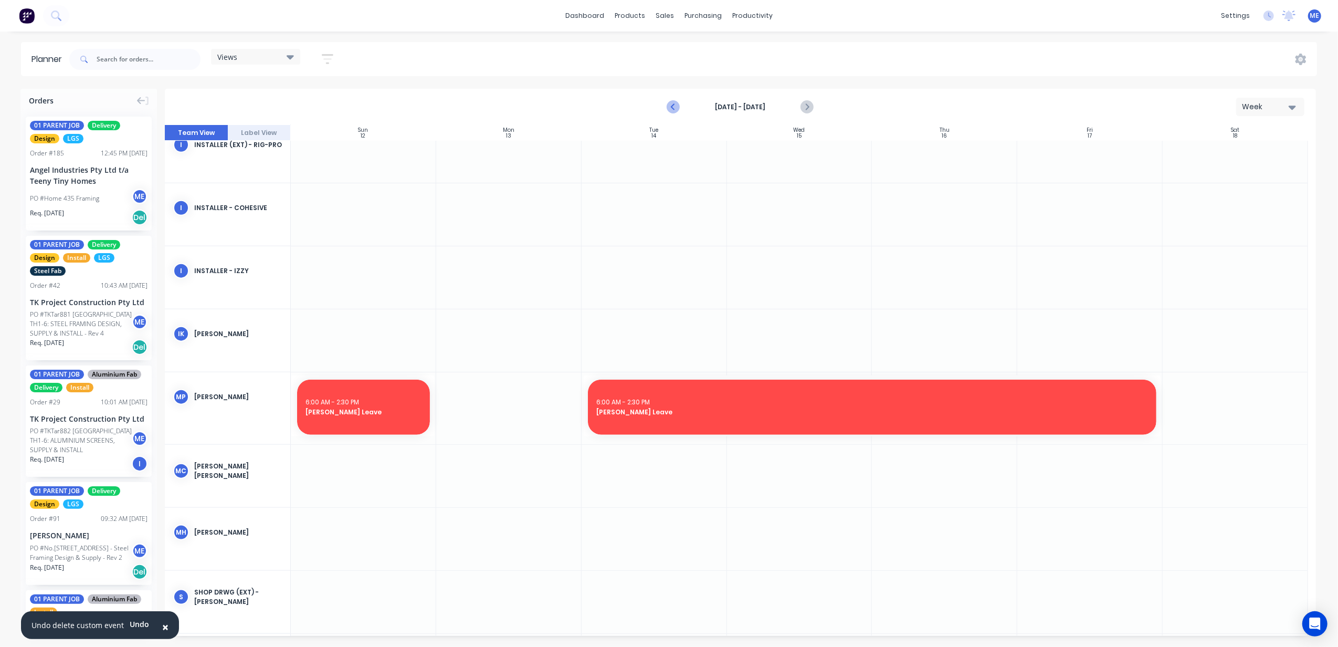
click at [669, 107] on icon "Previous page" at bounding box center [674, 107] width 13 height 13
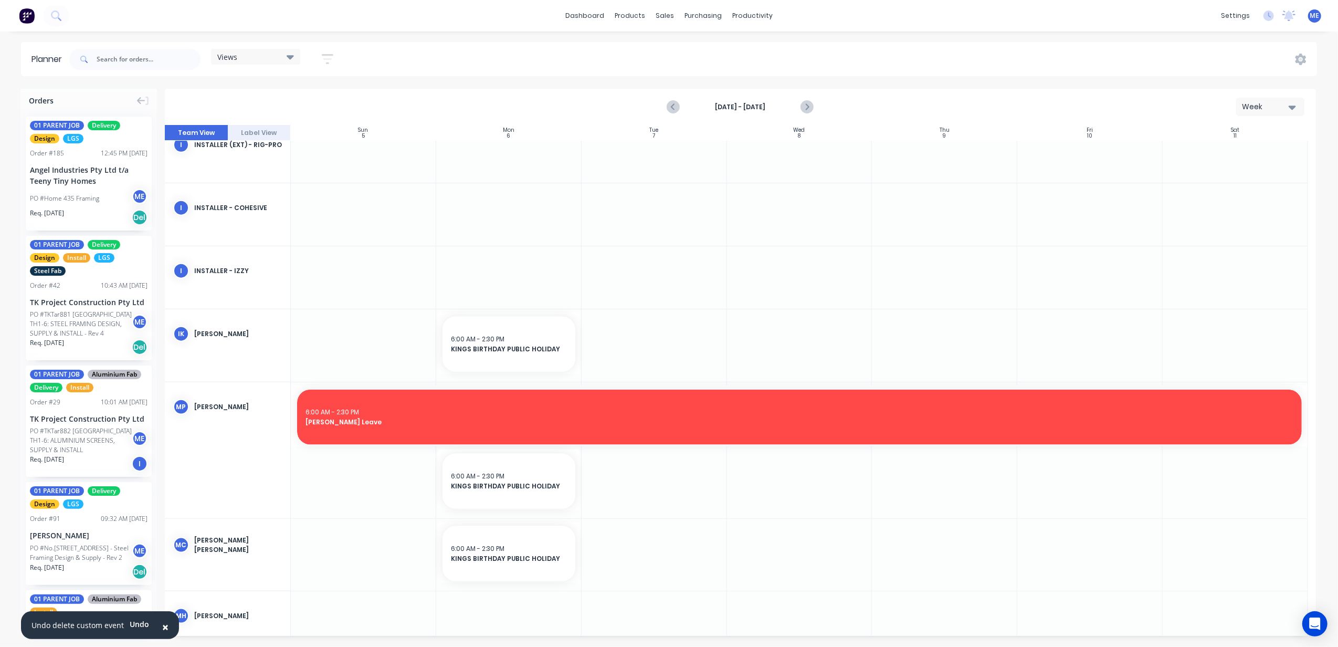
click at [674, 108] on icon "Previous page" at bounding box center [673, 107] width 5 height 8
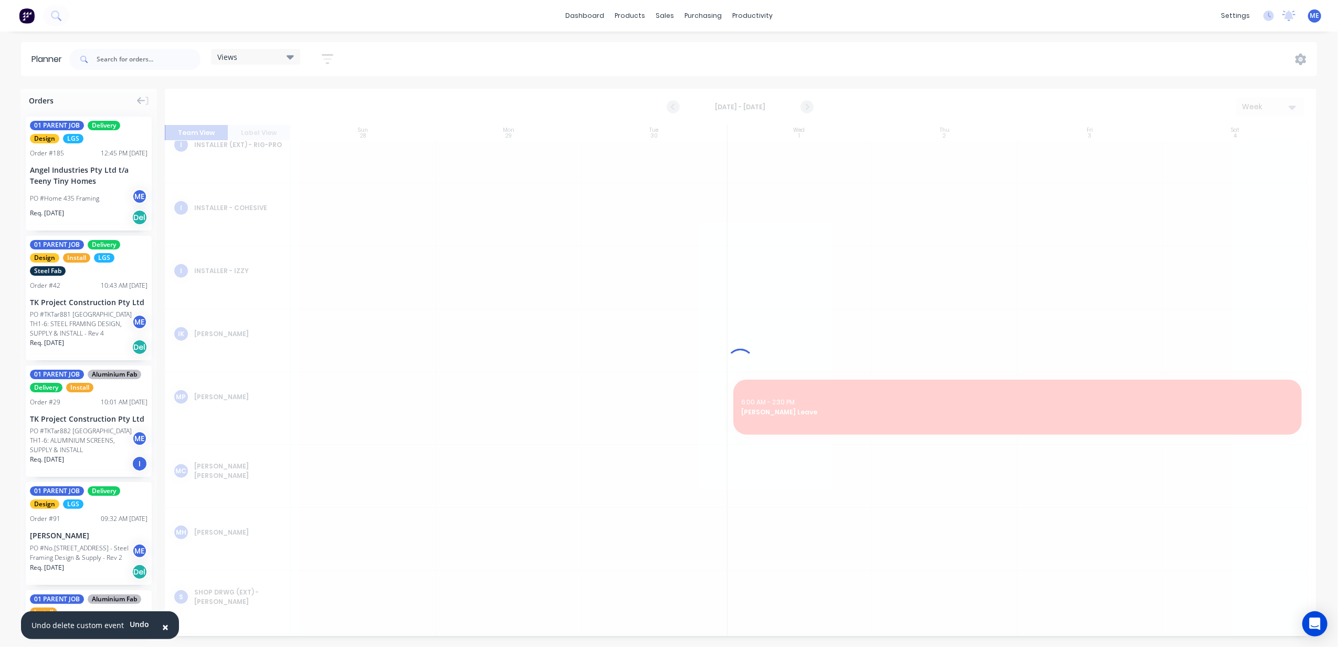
scroll to position [1225, 0]
